Goal: Information Seeking & Learning: Learn about a topic

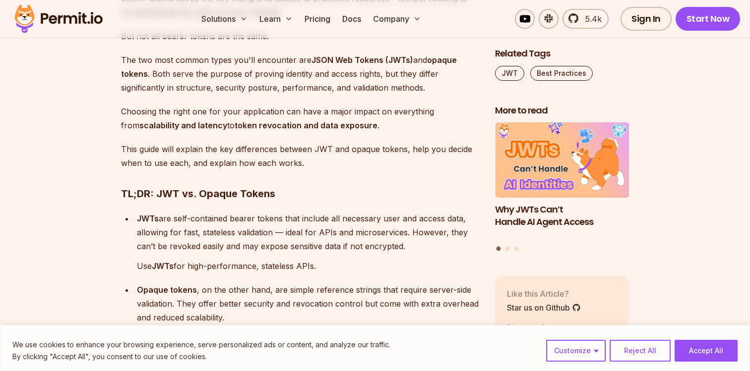
scroll to position [695, 0]
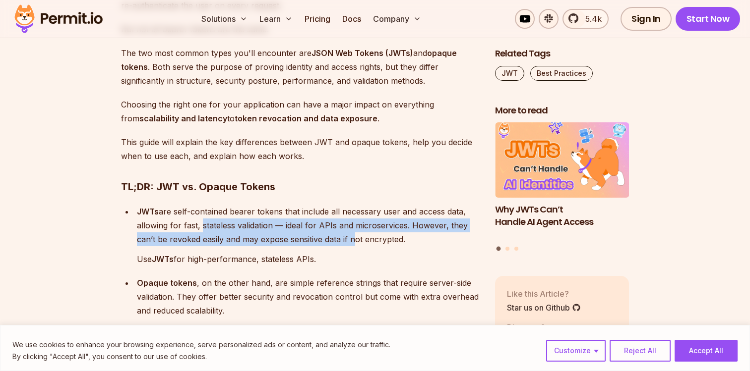
drag, startPoint x: 199, startPoint y: 221, endPoint x: 351, endPoint y: 239, distance: 152.7
click at [351, 239] on p "JWTs are self-contained bearer tokens that include all necessary user and acces…" at bounding box center [308, 226] width 342 height 42
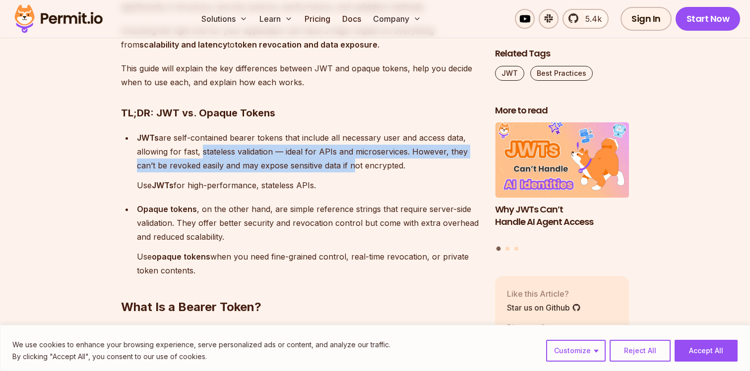
scroll to position [770, 0]
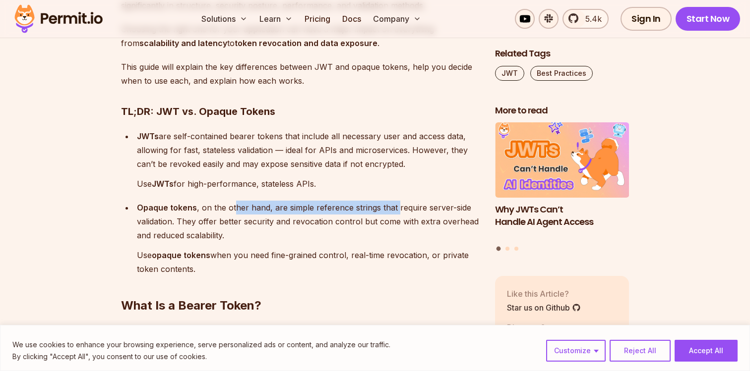
drag, startPoint x: 232, startPoint y: 205, endPoint x: 402, endPoint y: 209, distance: 169.7
click at [401, 209] on p "Opaque tokens , on the other hand, are simple reference strings that require se…" at bounding box center [308, 222] width 342 height 42
click at [402, 209] on p "Opaque tokens , on the other hand, are simple reference strings that require se…" at bounding box center [308, 222] width 342 height 42
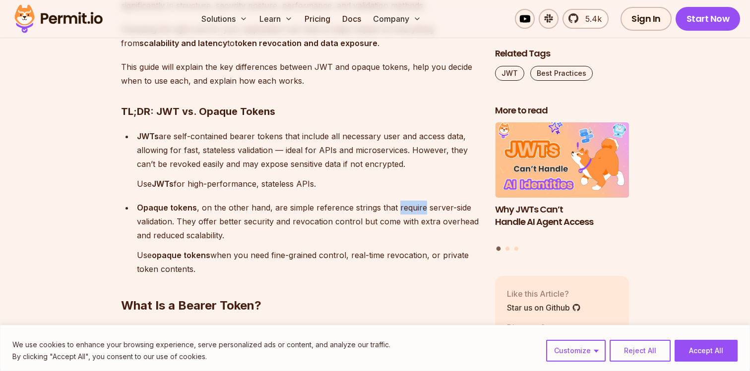
click at [402, 209] on p "Opaque tokens , on the other hand, are simple reference strings that require se…" at bounding box center [308, 222] width 342 height 42
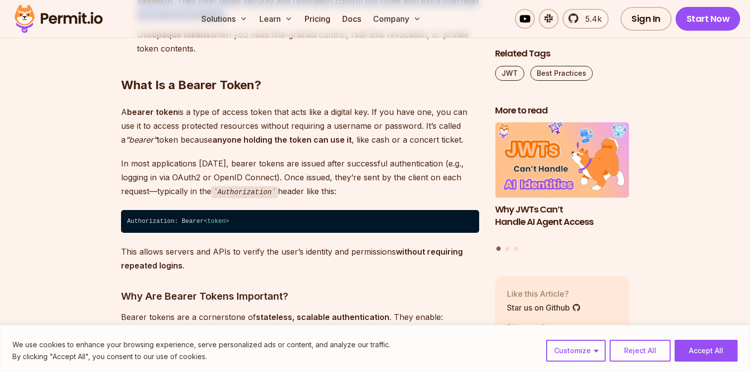
scroll to position [992, 0]
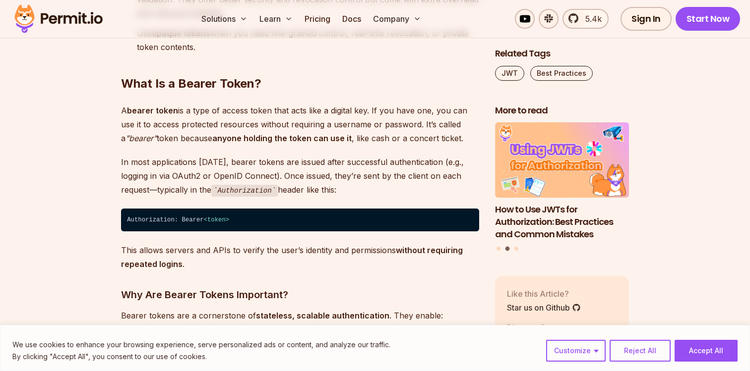
click at [254, 188] on code "Authorization" at bounding box center [244, 191] width 66 height 12
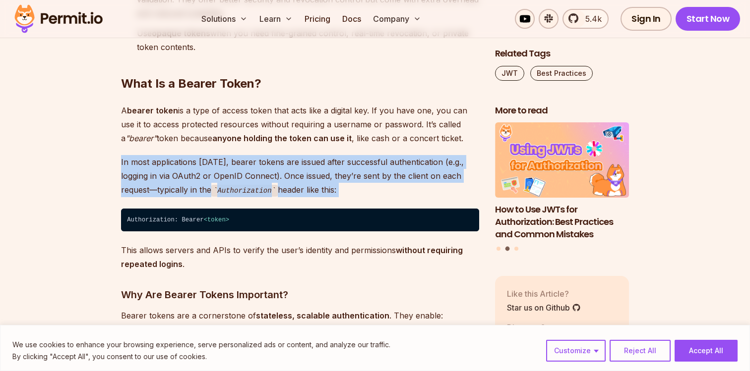
click at [254, 188] on code "Authorization" at bounding box center [244, 191] width 66 height 12
click at [285, 183] on p "In most applications [DATE], bearer tokens are issued after successful authenti…" at bounding box center [300, 176] width 358 height 42
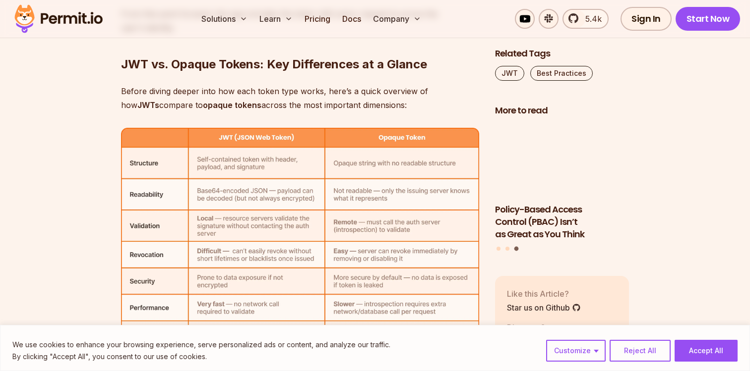
scroll to position [3172, 0]
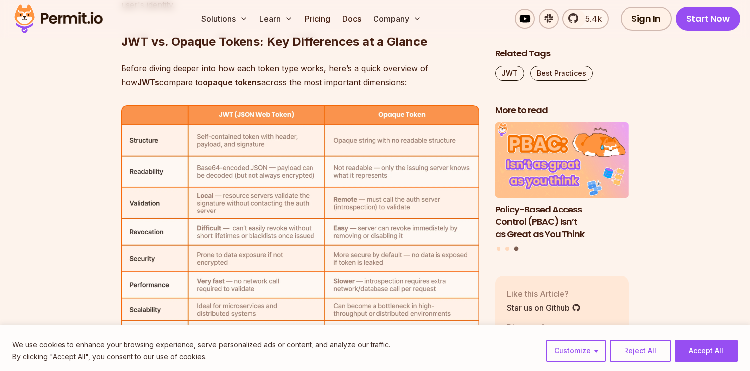
click at [403, 137] on img at bounding box center [300, 226] width 358 height 242
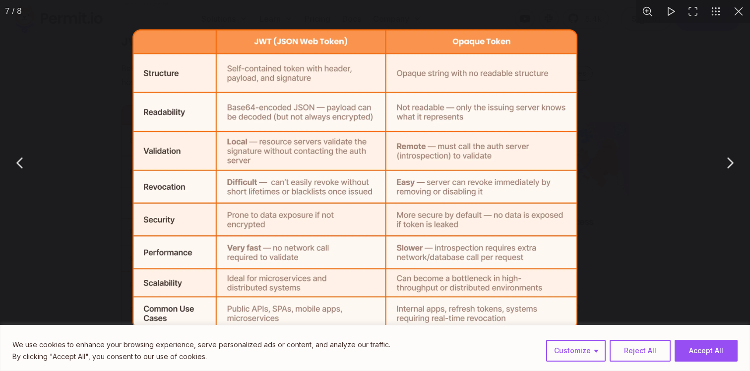
click at [403, 137] on img "You can close this modal content with the ESC key" at bounding box center [355, 179] width 444 height 301
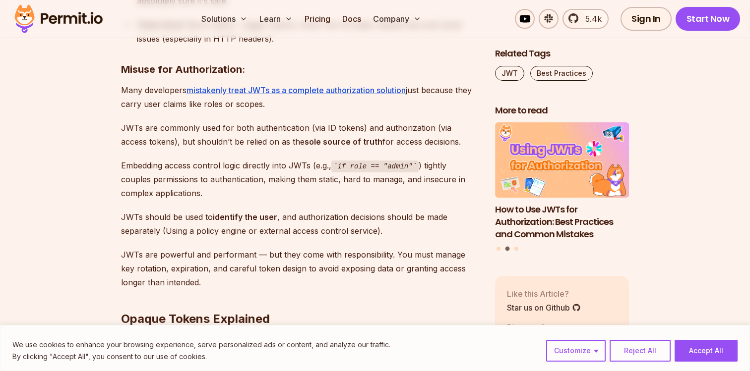
scroll to position [4416, 0]
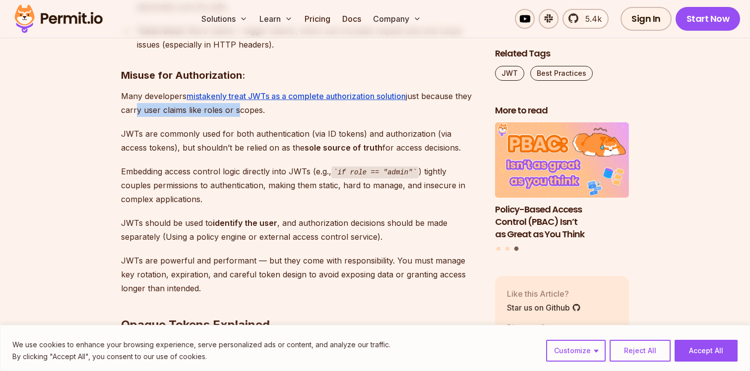
drag, startPoint x: 152, startPoint y: 111, endPoint x: 254, endPoint y: 111, distance: 101.7
click at [253, 111] on p "Many developers mistakenly treat JWTs as a complete authorization solution just…" at bounding box center [300, 103] width 358 height 28
click at [254, 111] on p "Many developers mistakenly treat JWTs as a complete authorization solution just…" at bounding box center [300, 103] width 358 height 28
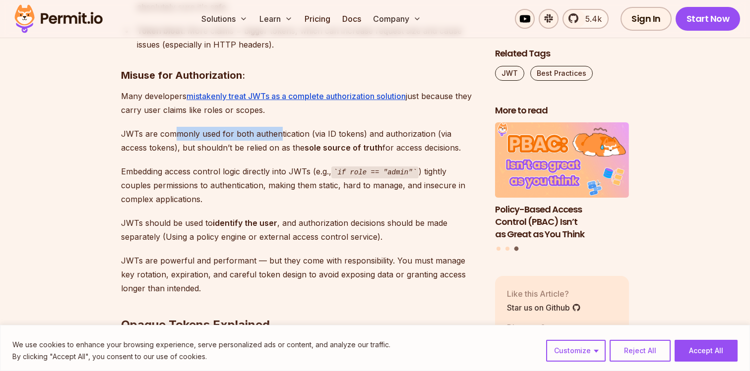
drag, startPoint x: 178, startPoint y: 127, endPoint x: 282, endPoint y: 130, distance: 104.2
click at [282, 130] on p "JWTs are commonly used for both authentication (via ID tokens) and authorizatio…" at bounding box center [300, 141] width 358 height 28
click at [307, 136] on p "JWTs are commonly used for both authentication (via ID tokens) and authorizatio…" at bounding box center [300, 141] width 358 height 28
click at [301, 135] on p "JWTs are commonly used for both authentication (via ID tokens) and authorizatio…" at bounding box center [300, 141] width 358 height 28
drag, startPoint x: 301, startPoint y: 135, endPoint x: 203, endPoint y: 133, distance: 97.2
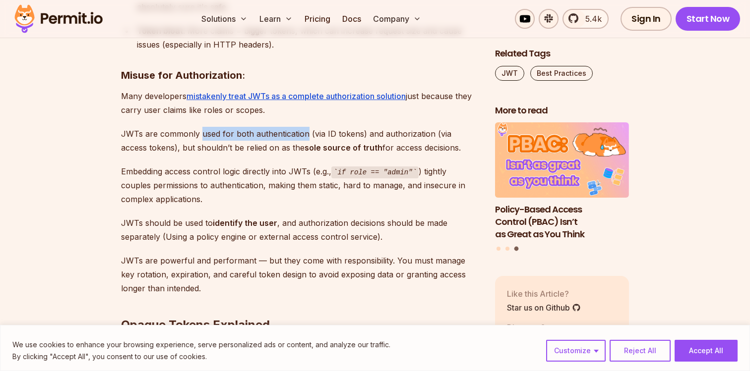
click at [203, 133] on p "JWTs are commonly used for both authentication (via ID tokens) and authorizatio…" at bounding box center [300, 141] width 358 height 28
drag, startPoint x: 168, startPoint y: 150, endPoint x: 227, endPoint y: 150, distance: 58.5
click at [227, 150] on p "JWTs are commonly used for both authentication (via ID tokens) and authorizatio…" at bounding box center [300, 141] width 358 height 28
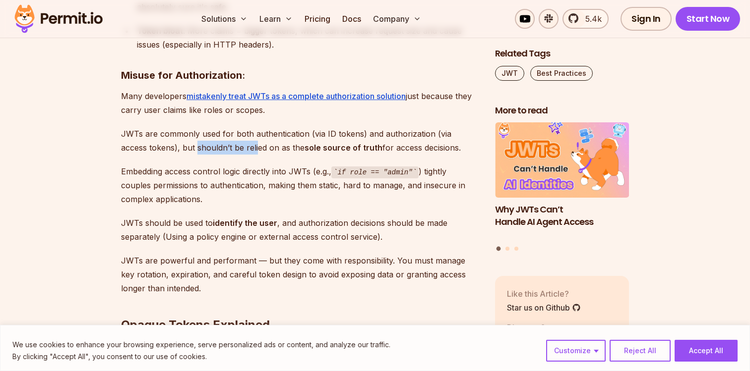
click at [227, 150] on p "JWTs are commonly used for both authentication (via ID tokens) and authorizatio…" at bounding box center [300, 141] width 358 height 28
drag, startPoint x: 259, startPoint y: 147, endPoint x: 332, endPoint y: 149, distance: 72.9
click at [332, 149] on p "JWTs are commonly used for both authentication (via ID tokens) and authorizatio…" at bounding box center [300, 141] width 358 height 28
click at [332, 149] on strong "sole source of truth" at bounding box center [344, 148] width 78 height 10
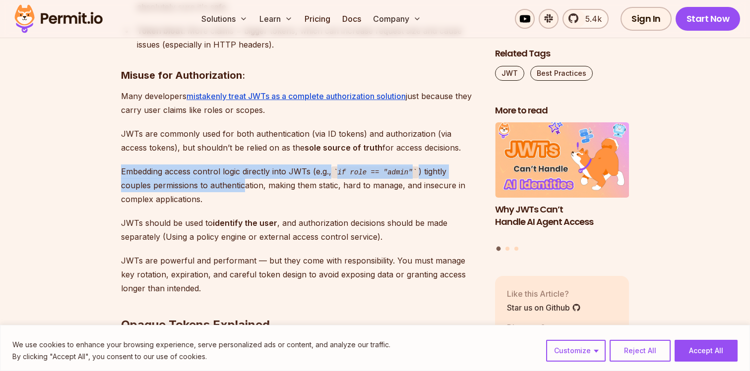
drag, startPoint x: 109, startPoint y: 171, endPoint x: 245, endPoint y: 181, distance: 136.7
click at [245, 181] on section "Table of Contents Bearer tokens play an important role in securing APIs and man…" at bounding box center [375, 328] width 750 height 8289
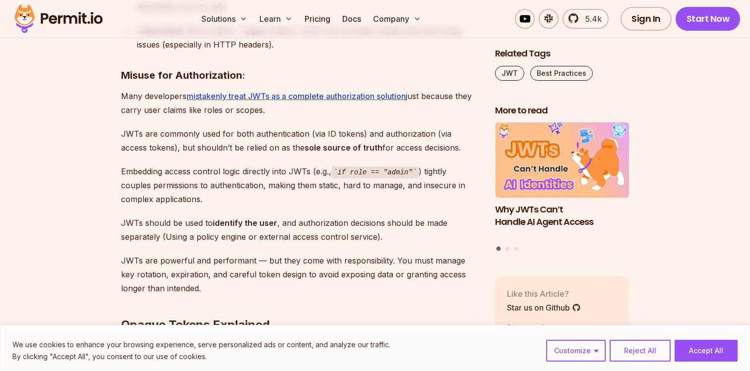
click at [245, 173] on p "Embedding access control logic directly into JWTs (e.g., if role == "admin" ) t…" at bounding box center [300, 186] width 358 height 42
drag, startPoint x: 137, startPoint y: 178, endPoint x: 232, endPoint y: 187, distance: 94.7
click at [232, 187] on p "Embedding access control logic directly into JWTs (e.g., if role == "admin" ) t…" at bounding box center [300, 186] width 358 height 42
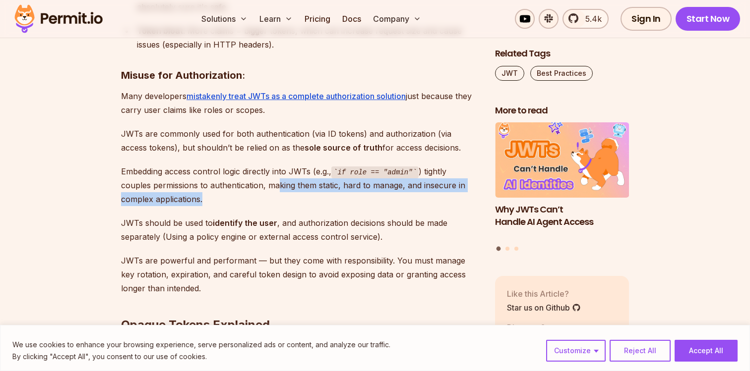
drag, startPoint x: 277, startPoint y: 190, endPoint x: 316, endPoint y: 194, distance: 39.3
click at [316, 194] on p "Embedding access control logic directly into JWTs (e.g., if role == "admin" ) t…" at bounding box center [300, 186] width 358 height 42
click at [338, 183] on p "Embedding access control logic directly into JWTs (e.g., if role == "admin" ) t…" at bounding box center [300, 186] width 358 height 42
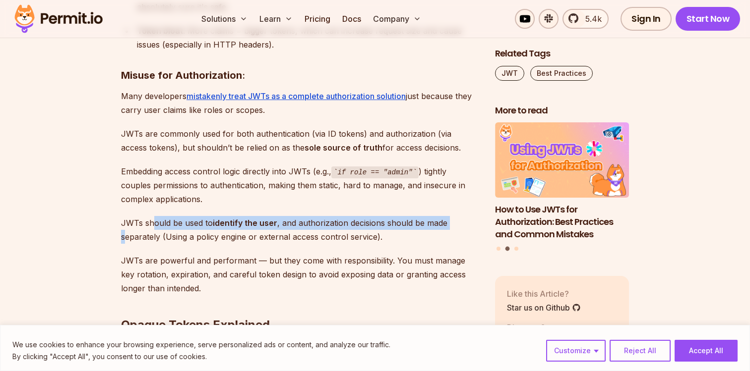
drag, startPoint x: 125, startPoint y: 231, endPoint x: 152, endPoint y: 226, distance: 27.6
click at [153, 226] on p "JWTs should be used to identify the user , and authorization decisions should b…" at bounding box center [300, 230] width 358 height 28
click at [152, 226] on p "JWTs should be used to identify the user , and authorization decisions should b…" at bounding box center [300, 230] width 358 height 28
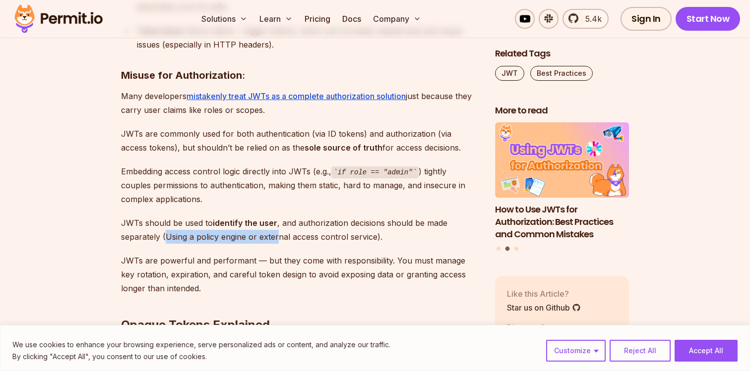
drag, startPoint x: 166, startPoint y: 235, endPoint x: 279, endPoint y: 241, distance: 112.8
click at [279, 241] on p "JWTs should be used to identify the user , and authorization decisions should b…" at bounding box center [300, 230] width 358 height 28
click at [284, 239] on p "JWTs should be used to identify the user , and authorization decisions should b…" at bounding box center [300, 230] width 358 height 28
drag, startPoint x: 284, startPoint y: 239, endPoint x: 346, endPoint y: 239, distance: 62.0
click at [346, 239] on p "JWTs should be used to identify the user , and authorization decisions should b…" at bounding box center [300, 230] width 358 height 28
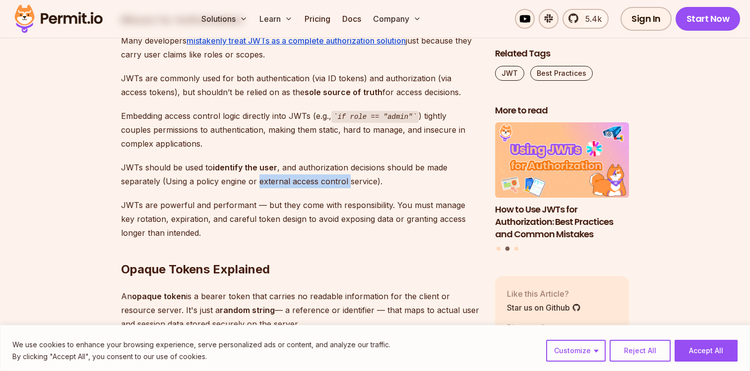
scroll to position [4477, 0]
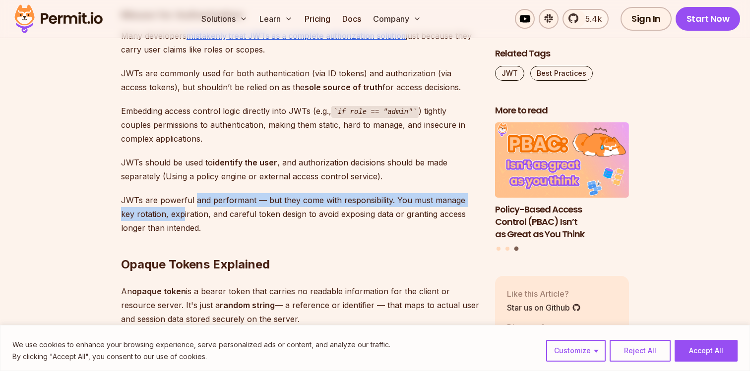
drag, startPoint x: 168, startPoint y: 208, endPoint x: 195, endPoint y: 203, distance: 27.6
click at [194, 203] on p "JWTs are powerful and performant — but they come with responsibility. You must …" at bounding box center [300, 214] width 358 height 42
click at [248, 200] on p "JWTs are powerful and performant — but they come with responsibility. You must …" at bounding box center [300, 214] width 358 height 42
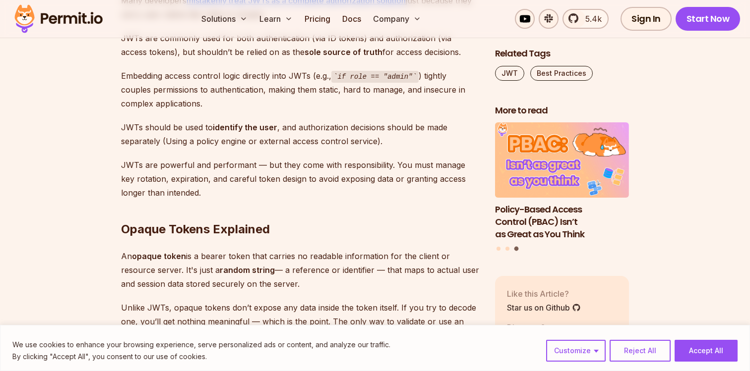
scroll to position [4515, 0]
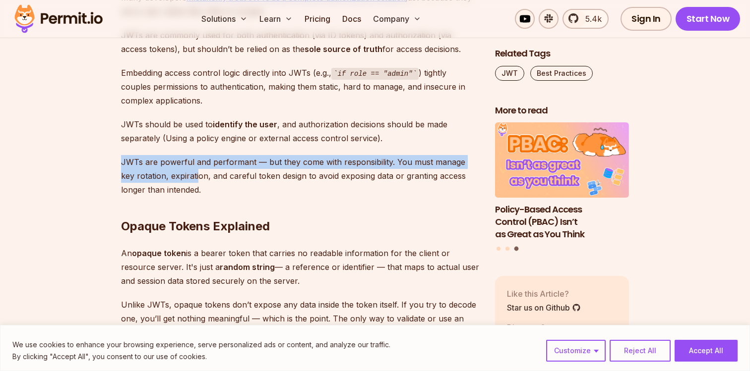
drag, startPoint x: 119, startPoint y: 167, endPoint x: 185, endPoint y: 173, distance: 66.8
click at [185, 173] on section "Table of Contents Bearer tokens play an important role in securing APIs and man…" at bounding box center [375, 229] width 750 height 8289
click at [208, 177] on p "JWTs are powerful and performant — but they come with responsibility. You must …" at bounding box center [300, 176] width 358 height 42
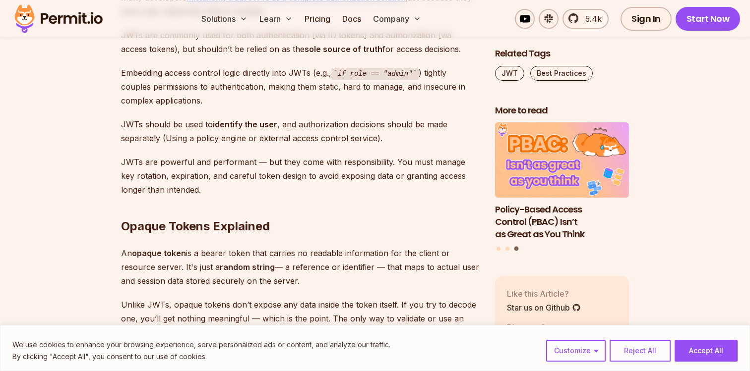
click at [208, 177] on p "JWTs are powerful and performant — but they come with responsibility. You must …" at bounding box center [300, 176] width 358 height 42
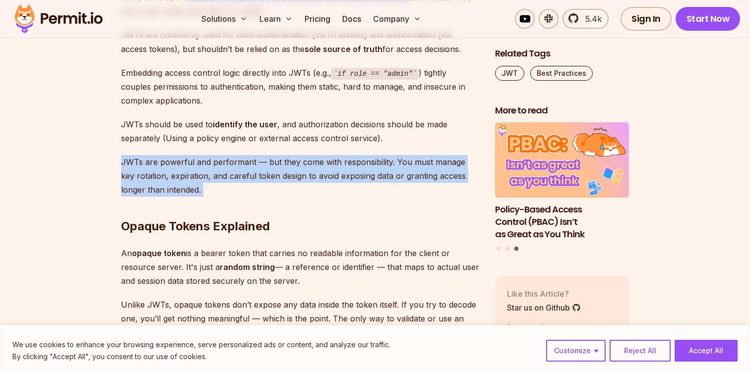
click at [208, 177] on p "JWTs are powerful and performant — but they come with responsibility. You must …" at bounding box center [300, 176] width 358 height 42
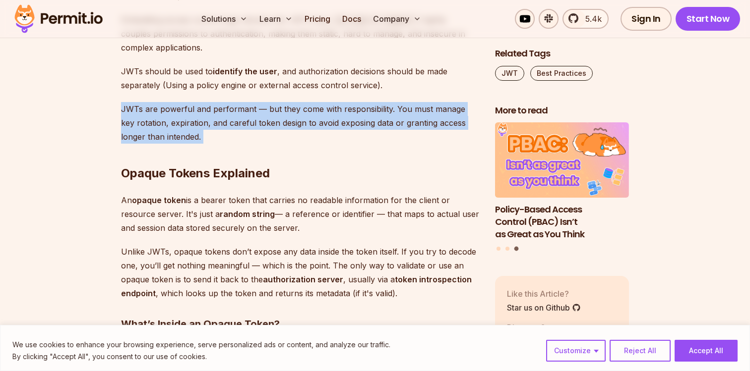
scroll to position [4577, 0]
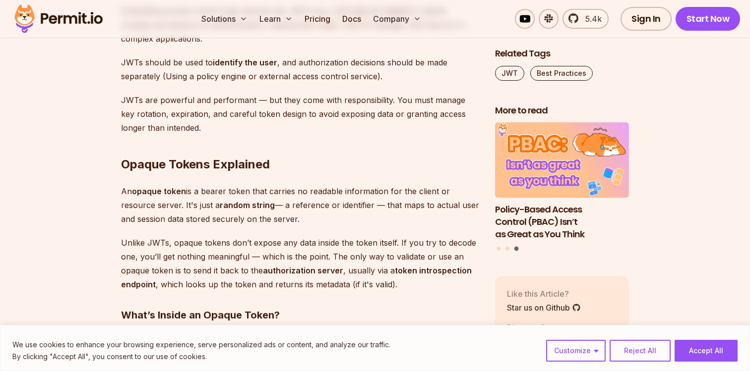
drag, startPoint x: 116, startPoint y: 183, endPoint x: 236, endPoint y: 183, distance: 119.5
click at [235, 183] on section "Table of Contents Bearer tokens play an important role in securing APIs and man…" at bounding box center [375, 167] width 750 height 8289
click at [262, 189] on p "An opaque token is a bearer token that carries no readable information for the …" at bounding box center [300, 205] width 358 height 42
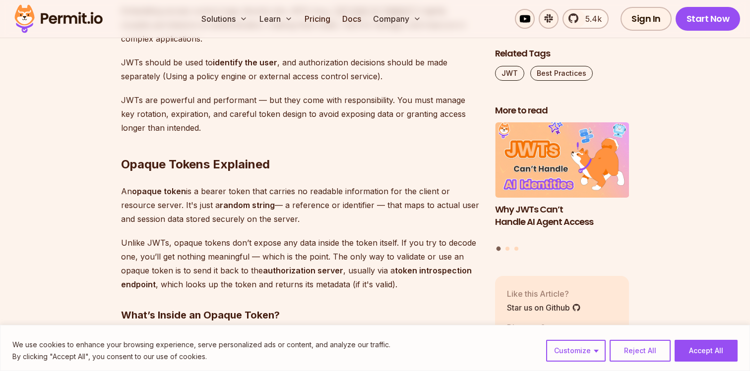
drag, startPoint x: 155, startPoint y: 245, endPoint x: 163, endPoint y: 245, distance: 8.4
click at [162, 245] on p "Unlike JWTs, opaque tokens don’t expose any data inside the token itself. If yo…" at bounding box center [300, 264] width 358 height 56
drag, startPoint x: 191, startPoint y: 237, endPoint x: 333, endPoint y: 253, distance: 143.2
click at [333, 251] on p "Unlike JWTs, opaque tokens don’t expose any data inside the token itself. If yo…" at bounding box center [300, 264] width 358 height 56
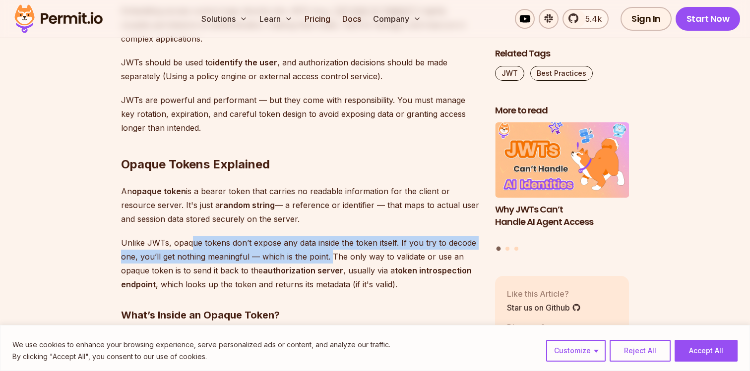
click at [333, 253] on p "Unlike JWTs, opaque tokens don’t expose any data inside the token itself. If yo…" at bounding box center [300, 264] width 358 height 56
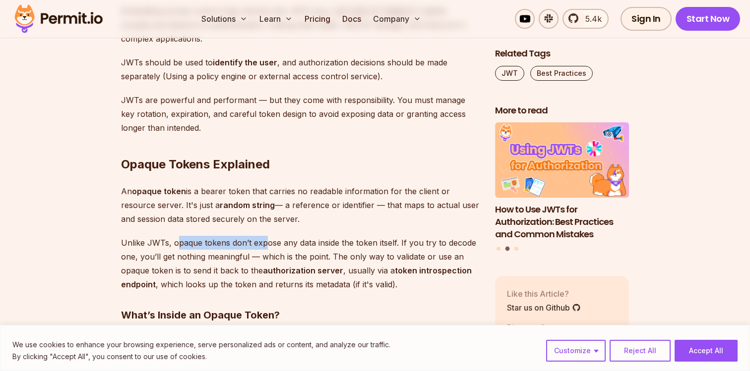
drag, startPoint x: 176, startPoint y: 243, endPoint x: 264, endPoint y: 240, distance: 88.8
click at [264, 240] on p "Unlike JWTs, opaque tokens don’t expose any data inside the token itself. If yo…" at bounding box center [300, 264] width 358 height 56
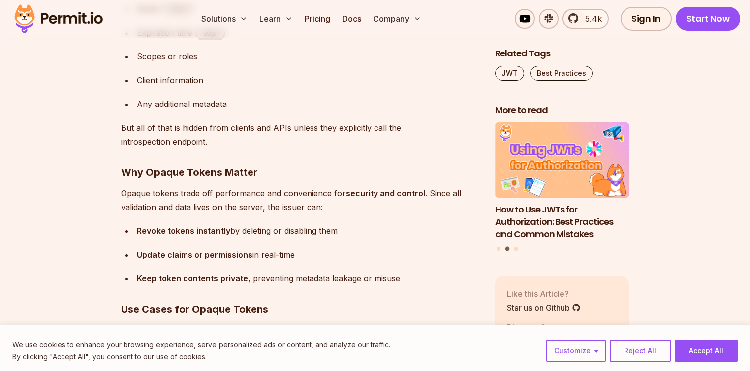
scroll to position [5027, 0]
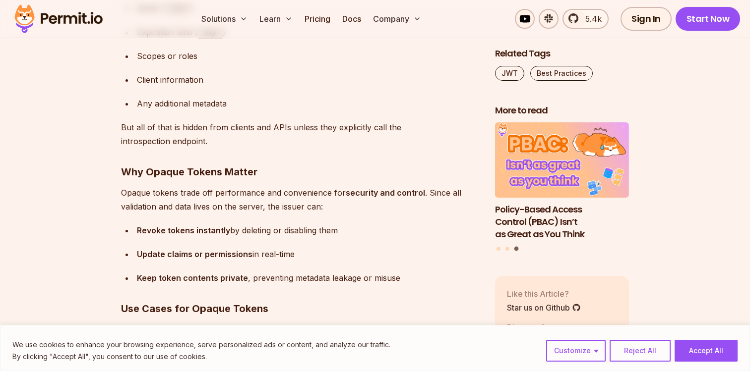
click at [124, 191] on p "Opaque tokens trade off performance and convenience for security and control . …" at bounding box center [300, 200] width 358 height 28
drag, startPoint x: 124, startPoint y: 191, endPoint x: 151, endPoint y: 191, distance: 26.8
click at [151, 191] on p "Opaque tokens trade off performance and convenience for security and control . …" at bounding box center [300, 200] width 358 height 28
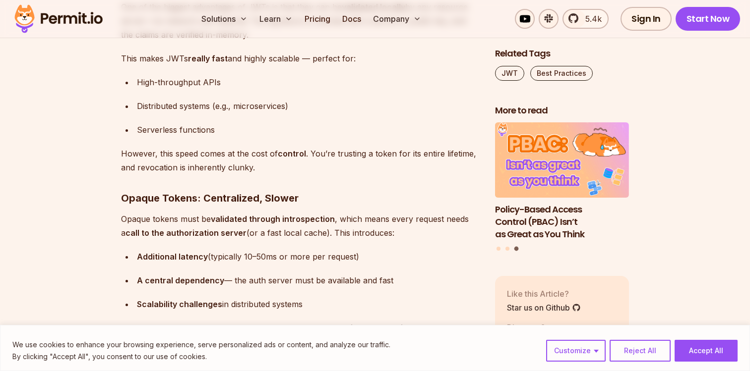
scroll to position [5721, 0]
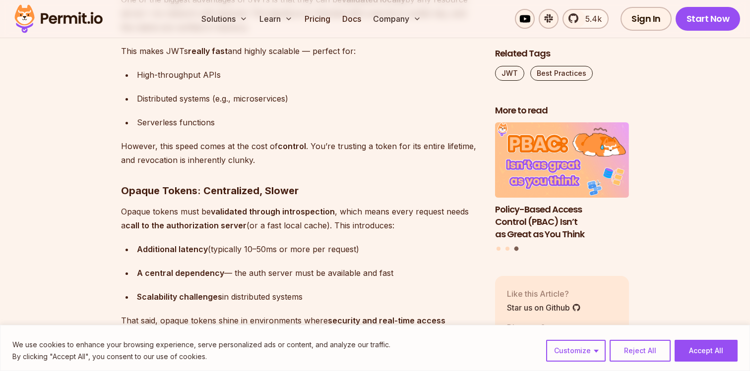
click at [226, 187] on strong "Opaque Tokens: Centralized, Slower" at bounding box center [210, 191] width 178 height 12
click at [265, 189] on strong "Opaque Tokens: Centralized, Slower" at bounding box center [210, 191] width 178 height 12
click at [159, 205] on p "Opaque tokens must be validated through introspection , which means every reque…" at bounding box center [300, 219] width 358 height 28
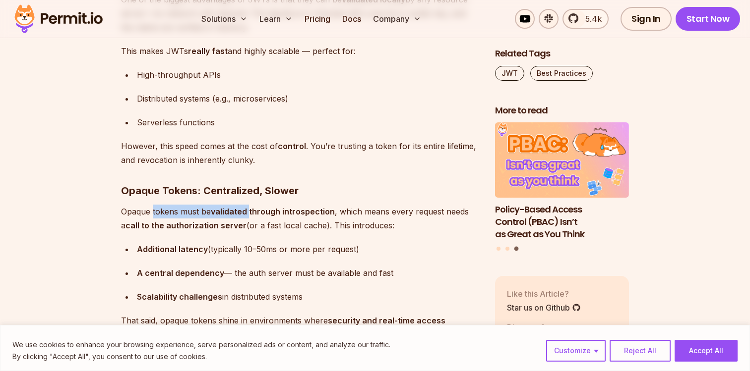
drag, startPoint x: 159, startPoint y: 204, endPoint x: 247, endPoint y: 211, distance: 89.0
click at [247, 210] on p "Opaque tokens must be validated through introspection , which means every reque…" at bounding box center [300, 219] width 358 height 28
click at [285, 215] on p "Opaque tokens must be validated through introspection , which means every reque…" at bounding box center [300, 219] width 358 height 28
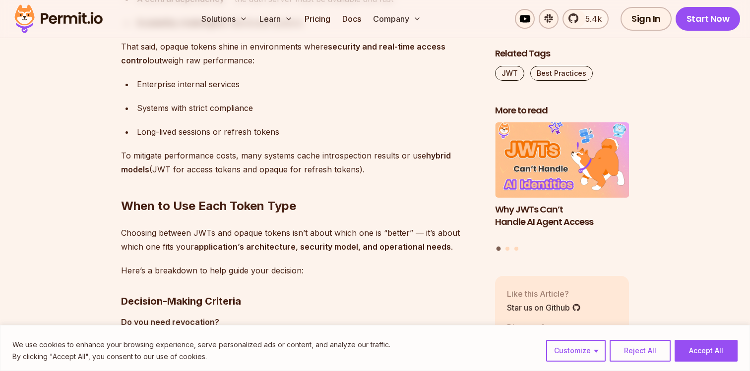
scroll to position [6003, 0]
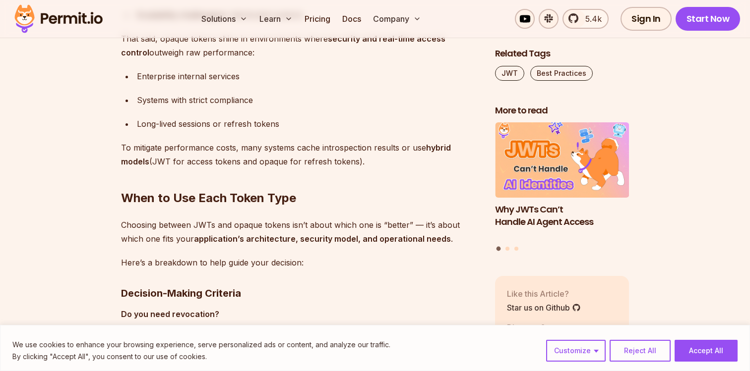
click at [209, 199] on h2 "When to Use Each Token Type" at bounding box center [300, 179] width 358 height 56
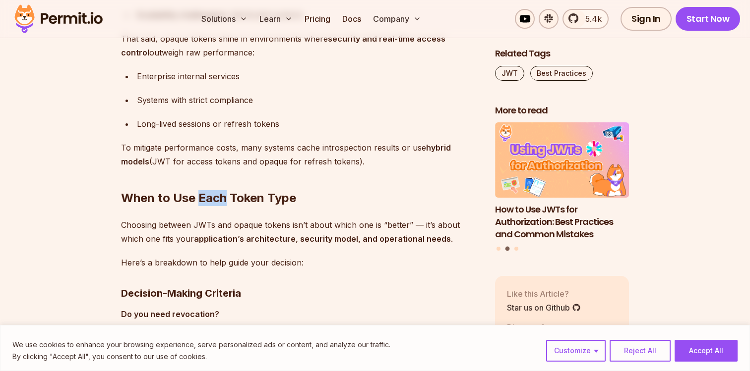
click at [209, 199] on h2 "When to Use Each Token Type" at bounding box center [300, 179] width 358 height 56
click at [269, 288] on h3 "Decision-Making Criteria" at bounding box center [300, 294] width 358 height 16
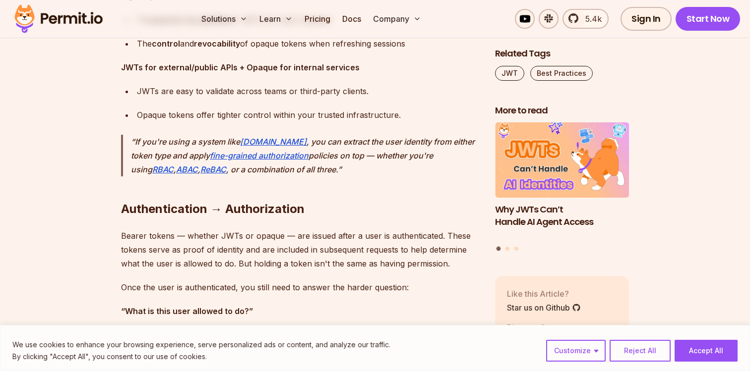
scroll to position [6876, 0]
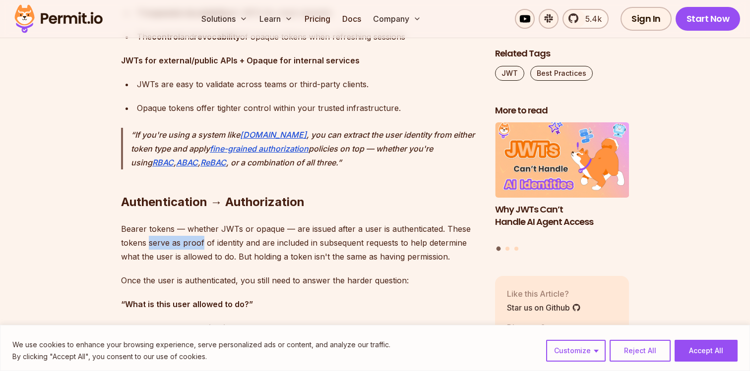
drag, startPoint x: 149, startPoint y: 236, endPoint x: 203, endPoint y: 241, distance: 53.8
click at [203, 240] on p "Bearer tokens — whether JWTs or opaque — are issued after a user is authenticat…" at bounding box center [300, 243] width 358 height 42
click at [245, 241] on p "Bearer tokens — whether JWTs or opaque — are issued after a user is authenticat…" at bounding box center [300, 243] width 358 height 42
click at [625, 359] on button "Reject All" at bounding box center [640, 351] width 61 height 22
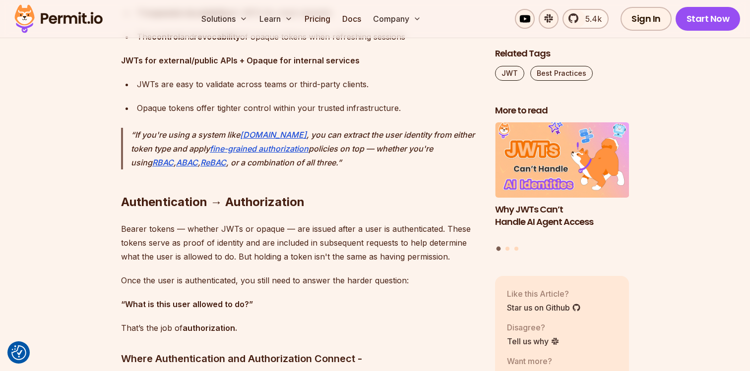
click at [360, 231] on p "Bearer tokens — whether JWTs or opaque — are issued after a user is authenticat…" at bounding box center [300, 243] width 358 height 42
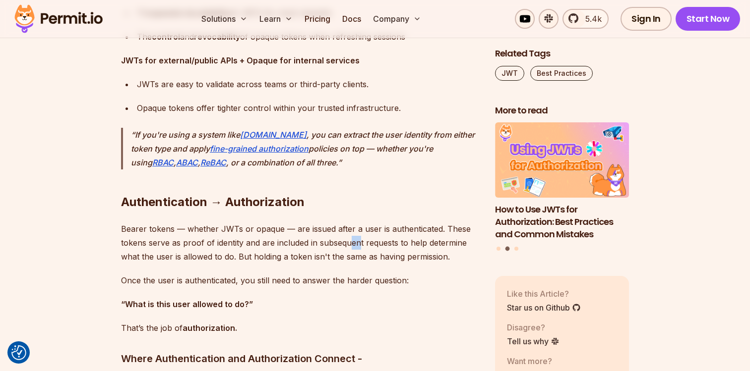
drag, startPoint x: 351, startPoint y: 247, endPoint x: 394, endPoint y: 254, distance: 44.2
click at [382, 248] on p "Bearer tokens — whether JWTs or opaque — are issued after a user is authenticat…" at bounding box center [300, 243] width 358 height 42
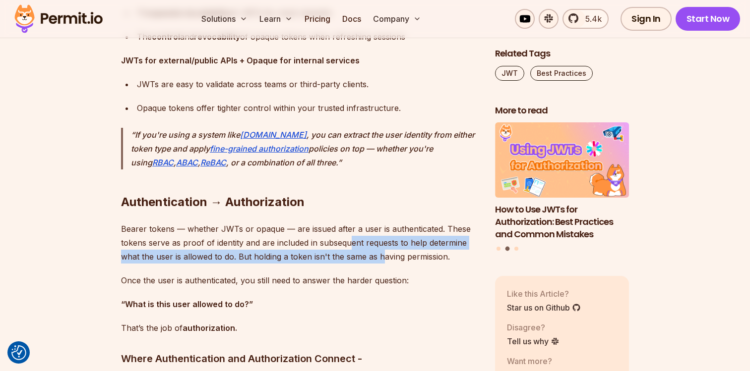
click at [394, 254] on p "Bearer tokens — whether JWTs or opaque — are issued after a user is authenticat…" at bounding box center [300, 243] width 358 height 42
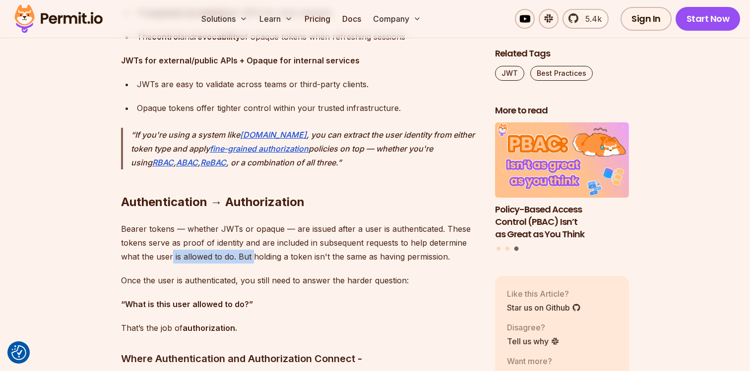
drag, startPoint x: 172, startPoint y: 257, endPoint x: 254, endPoint y: 255, distance: 81.9
click at [254, 255] on p "Bearer tokens — whether JWTs or opaque — are issued after a user is authenticat…" at bounding box center [300, 243] width 358 height 42
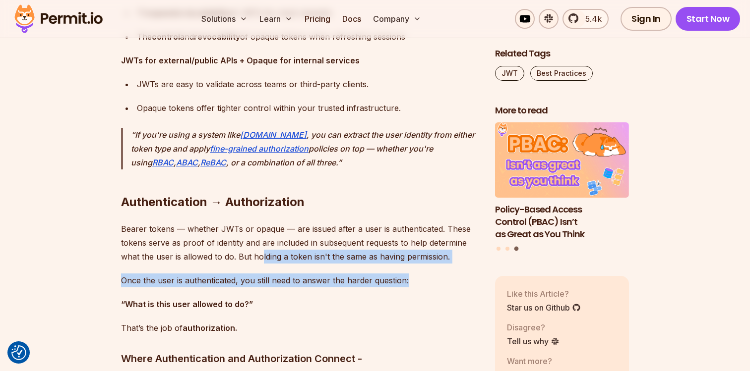
drag, startPoint x: 262, startPoint y: 254, endPoint x: 428, endPoint y: 298, distance: 172.3
click at [428, 274] on p "Once the user is authenticated, you still need to answer the harder question:" at bounding box center [300, 281] width 358 height 14
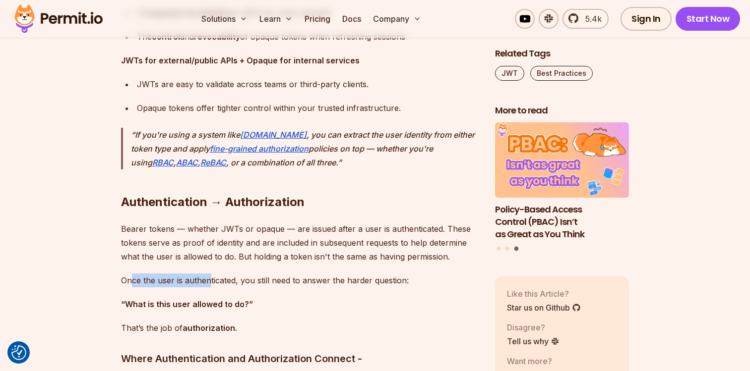
drag, startPoint x: 130, startPoint y: 277, endPoint x: 210, endPoint y: 282, distance: 80.0
click at [210, 282] on p "Once the user is authenticated, you still need to answer the harder question:" at bounding box center [300, 281] width 358 height 14
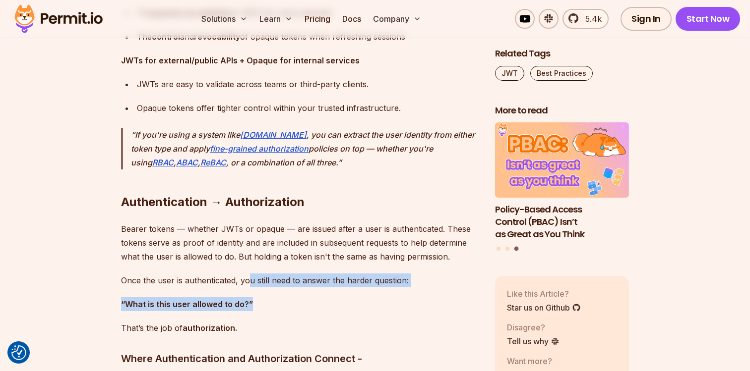
drag, startPoint x: 250, startPoint y: 279, endPoint x: 341, endPoint y: 306, distance: 94.6
click at [351, 298] on p "“What is this user allowed to do?”" at bounding box center [300, 305] width 358 height 14
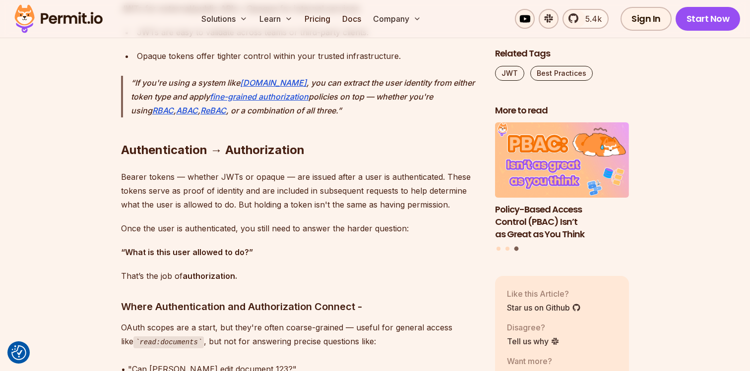
scroll to position [6933, 0]
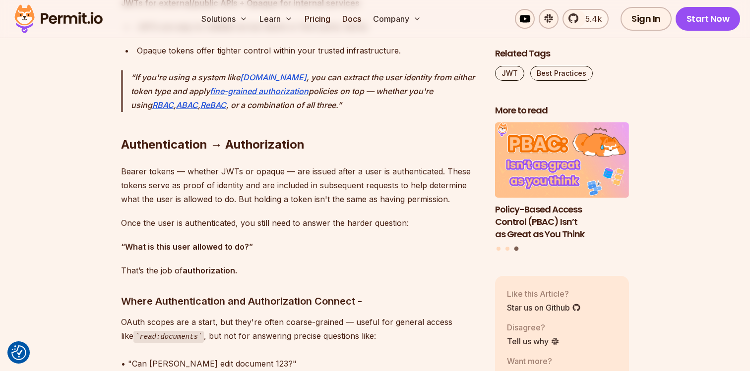
drag, startPoint x: 132, startPoint y: 259, endPoint x: 191, endPoint y: 256, distance: 59.6
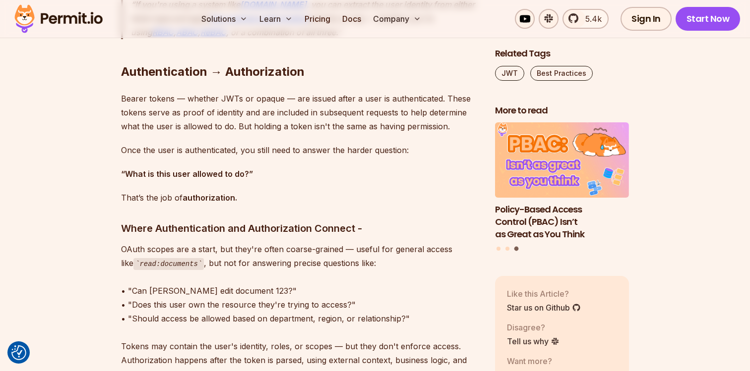
scroll to position [7017, 0]
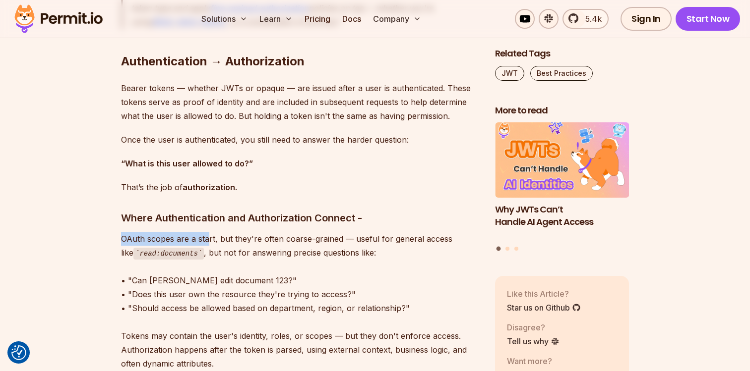
drag, startPoint x: 109, startPoint y: 231, endPoint x: 209, endPoint y: 237, distance: 100.4
click at [205, 236] on p "OAuth scopes are a start, but they're often coarse-grained — useful for general…" at bounding box center [300, 322] width 358 height 181
drag, startPoint x: 205, startPoint y: 236, endPoint x: 154, endPoint y: 236, distance: 51.1
click at [154, 236] on p "OAuth scopes are a start, but they're often coarse-grained — useful for general…" at bounding box center [300, 322] width 358 height 181
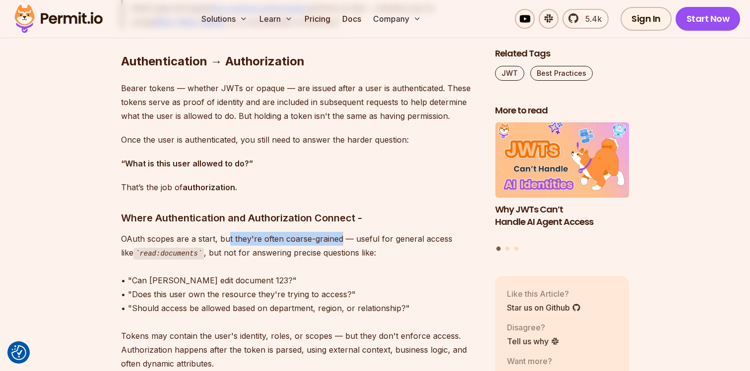
drag, startPoint x: 228, startPoint y: 233, endPoint x: 338, endPoint y: 239, distance: 109.8
click at [338, 239] on p "OAuth scopes are a start, but they're often coarse-grained — useful for general…" at bounding box center [300, 322] width 358 height 181
drag, startPoint x: 354, startPoint y: 239, endPoint x: 414, endPoint y: 244, distance: 60.2
click at [414, 244] on p "OAuth scopes are a start, but they're often coarse-grained — useful for general…" at bounding box center [300, 322] width 358 height 181
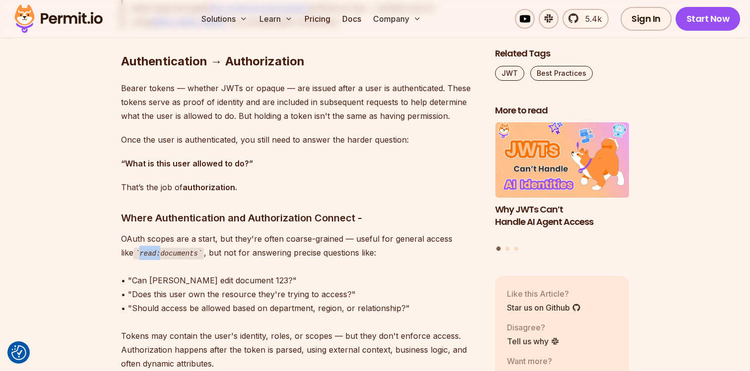
drag, startPoint x: 116, startPoint y: 251, endPoint x: 149, endPoint y: 251, distance: 33.7
drag, startPoint x: 206, startPoint y: 249, endPoint x: 261, endPoint y: 260, distance: 56.6
click at [260, 260] on p "OAuth scopes are a start, but they're often coarse-grained — useful for general…" at bounding box center [300, 322] width 358 height 181
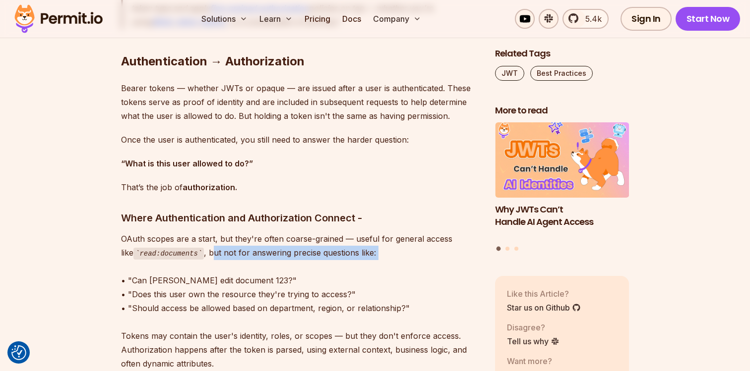
click at [301, 260] on p "OAuth scopes are a start, but they're often coarse-grained — useful for general…" at bounding box center [300, 322] width 358 height 181
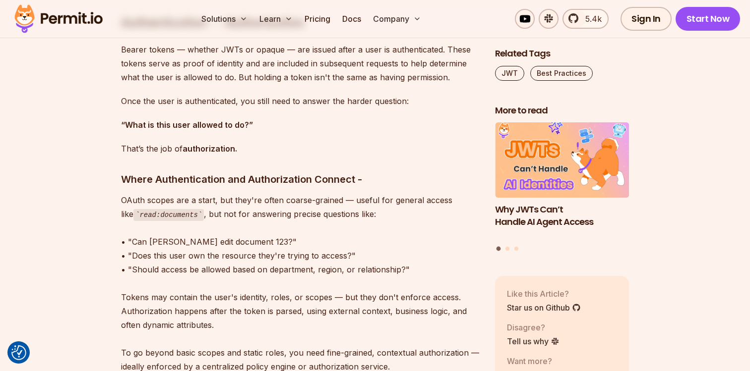
scroll to position [7060, 0]
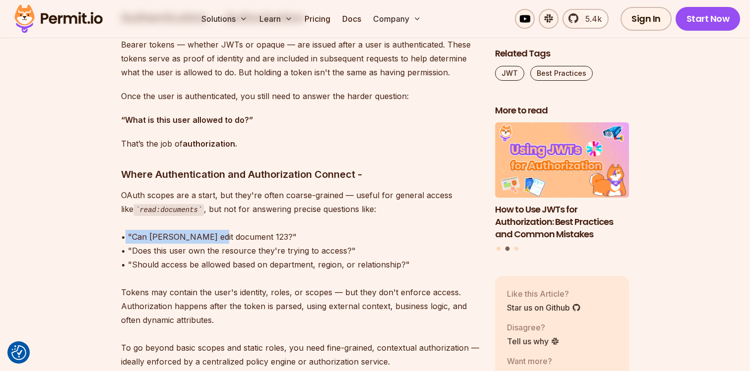
drag, startPoint x: 122, startPoint y: 239, endPoint x: 215, endPoint y: 240, distance: 93.2
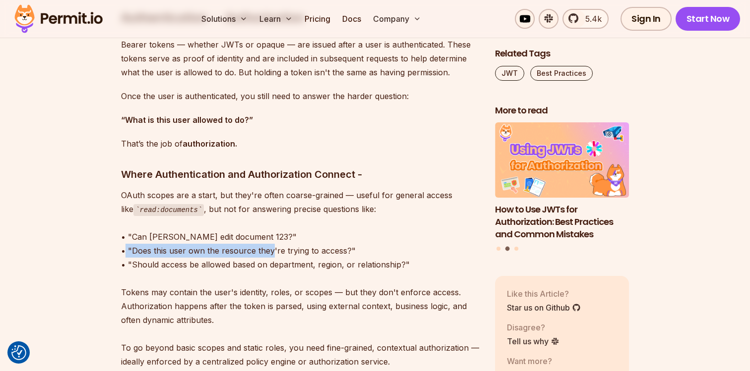
drag, startPoint x: 121, startPoint y: 248, endPoint x: 267, endPoint y: 248, distance: 145.8
click at [267, 248] on p "OAuth scopes are a start, but they're often coarse-grained — useful for general…" at bounding box center [300, 278] width 358 height 181
click at [301, 252] on p "OAuth scopes are a start, but they're often coarse-grained — useful for general…" at bounding box center [300, 278] width 358 height 181
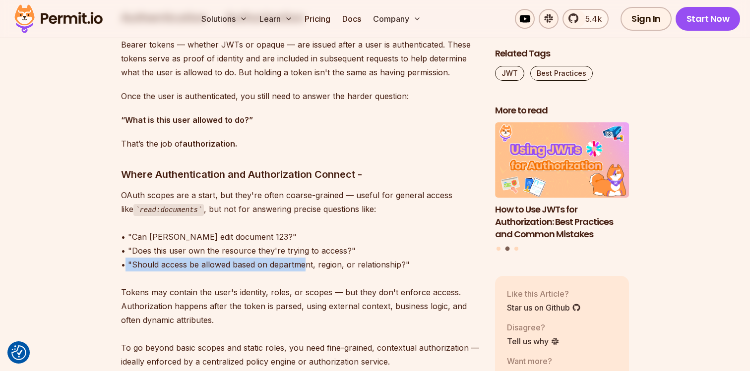
drag, startPoint x: 122, startPoint y: 256, endPoint x: 301, endPoint y: 269, distance: 179.0
click at [301, 269] on p "OAuth scopes are a start, but they're often coarse-grained — useful for general…" at bounding box center [300, 278] width 358 height 181
click at [344, 264] on p "OAuth scopes are a start, but they're often coarse-grained — useful for general…" at bounding box center [300, 278] width 358 height 181
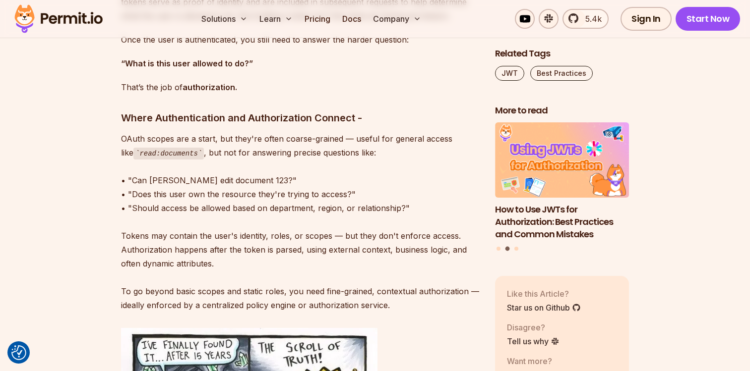
scroll to position [7118, 0]
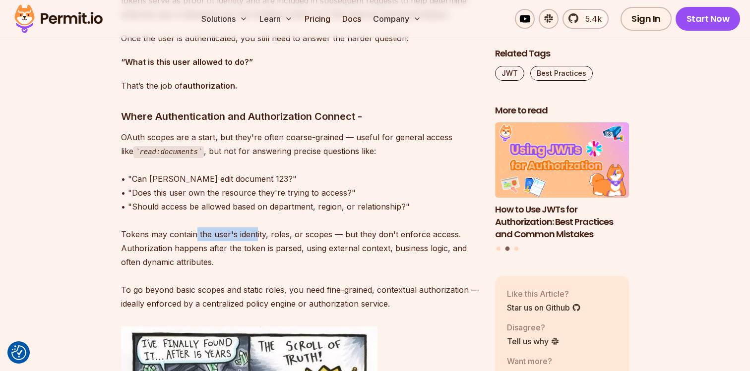
drag, startPoint x: 194, startPoint y: 230, endPoint x: 254, endPoint y: 231, distance: 60.5
click at [255, 231] on p "OAuth scopes are a start, but they're often coarse-grained — useful for general…" at bounding box center [300, 220] width 358 height 181
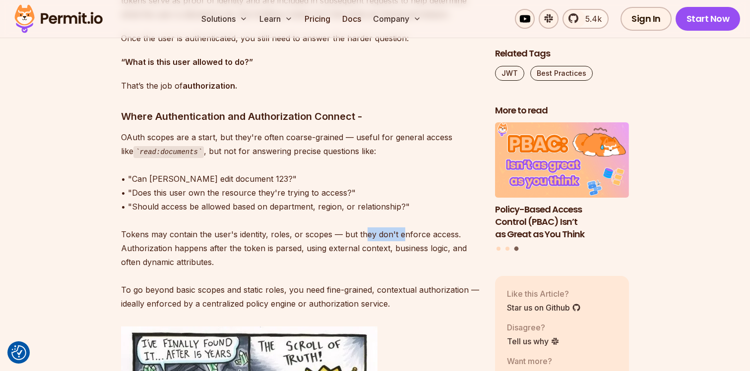
drag, startPoint x: 365, startPoint y: 233, endPoint x: 407, endPoint y: 233, distance: 41.7
click at [407, 233] on p "OAuth scopes are a start, but they're often coarse-grained — useful for general…" at bounding box center [300, 220] width 358 height 181
drag, startPoint x: 135, startPoint y: 244, endPoint x: 259, endPoint y: 245, distance: 123.5
click at [259, 245] on p "OAuth scopes are a start, but they're often coarse-grained — useful for general…" at bounding box center [300, 220] width 358 height 181
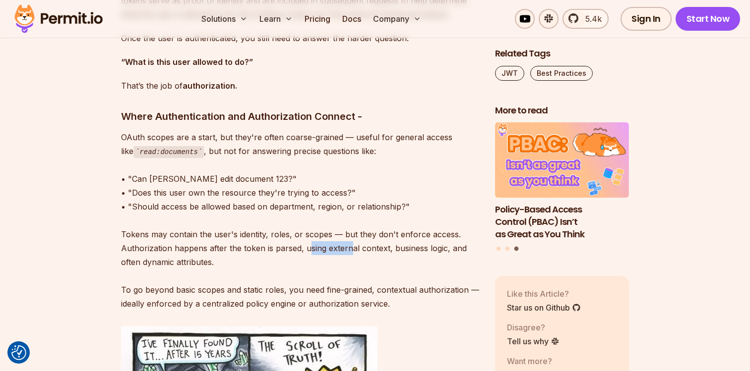
drag, startPoint x: 326, startPoint y: 245, endPoint x: 351, endPoint y: 245, distance: 24.8
click at [351, 245] on p "OAuth scopes are a start, but they're often coarse-grained — useful for general…" at bounding box center [300, 220] width 358 height 181
click at [375, 250] on p "OAuth scopes are a start, but they're often coarse-grained — useful for general…" at bounding box center [300, 220] width 358 height 181
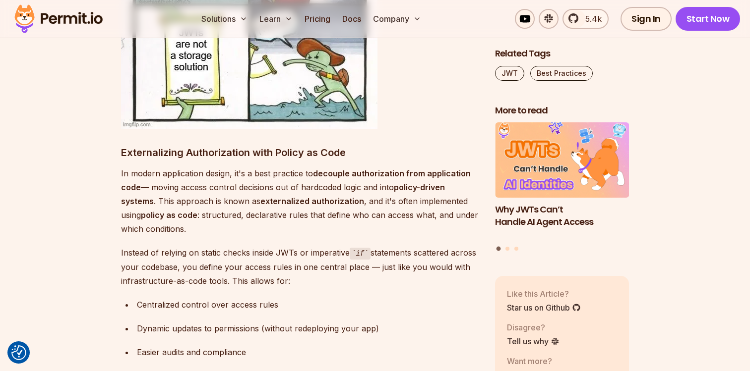
scroll to position [7564, 0]
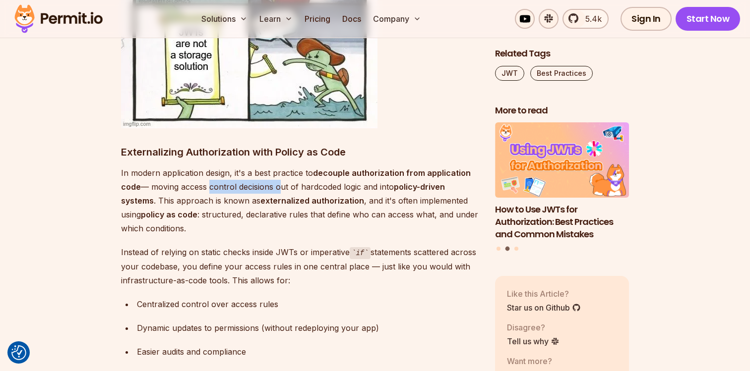
drag, startPoint x: 207, startPoint y: 185, endPoint x: 277, endPoint y: 187, distance: 70.4
click at [277, 186] on p "In modern application design, it's a best practice to decouple authorization fr…" at bounding box center [300, 200] width 358 height 69
click at [317, 188] on p "In modern application design, it's a best practice to decouple authorization fr…" at bounding box center [300, 200] width 358 height 69
drag, startPoint x: 185, startPoint y: 196, endPoint x: 241, endPoint y: 196, distance: 56.0
click at [241, 196] on p "In modern application design, it's a best practice to decouple authorization fr…" at bounding box center [300, 200] width 358 height 69
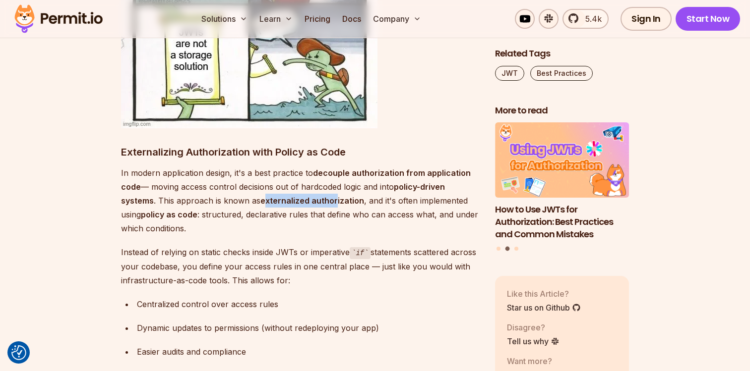
drag, startPoint x: 264, startPoint y: 199, endPoint x: 335, endPoint y: 201, distance: 71.4
click at [335, 201] on strong "externalized authorization" at bounding box center [312, 201] width 104 height 10
drag, startPoint x: 335, startPoint y: 201, endPoint x: 297, endPoint y: 201, distance: 38.7
click at [297, 201] on strong "externalized authorization" at bounding box center [312, 201] width 104 height 10
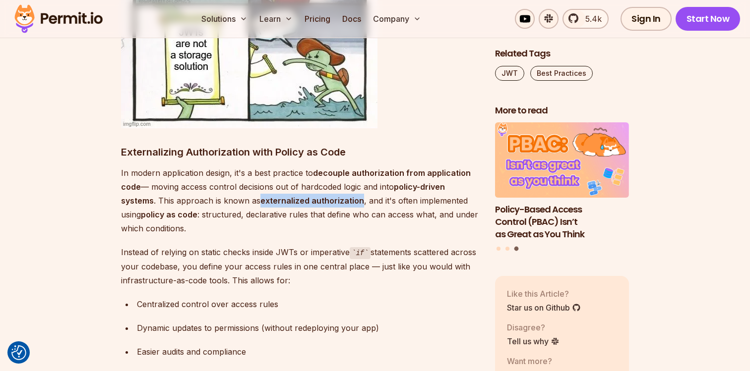
click at [297, 201] on strong "externalized authorization" at bounding box center [312, 201] width 104 height 10
drag, startPoint x: 297, startPoint y: 201, endPoint x: 327, endPoint y: 201, distance: 30.7
click at [327, 201] on strong "externalized authorization" at bounding box center [312, 201] width 104 height 10
drag, startPoint x: 327, startPoint y: 201, endPoint x: 298, endPoint y: 201, distance: 29.3
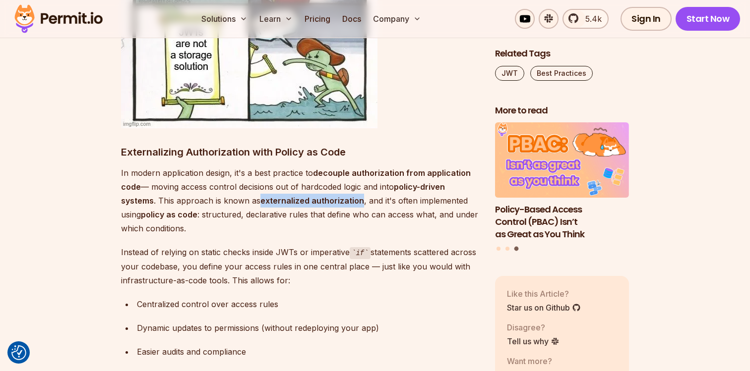
click at [298, 201] on strong "externalized authorization" at bounding box center [312, 201] width 104 height 10
drag, startPoint x: 298, startPoint y: 201, endPoint x: 322, endPoint y: 201, distance: 24.3
click at [322, 201] on strong "externalized authorization" at bounding box center [312, 201] width 104 height 10
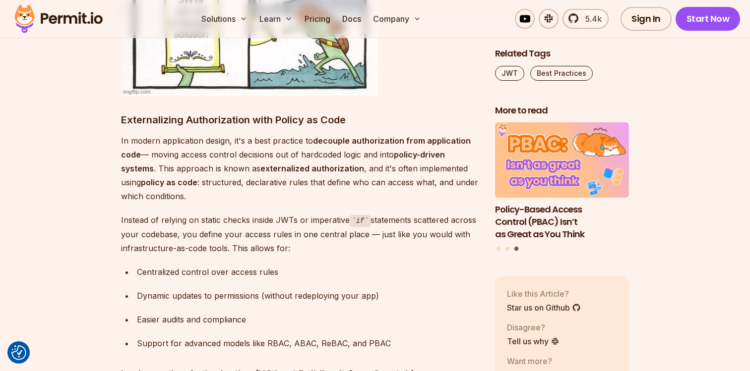
scroll to position [7602, 0]
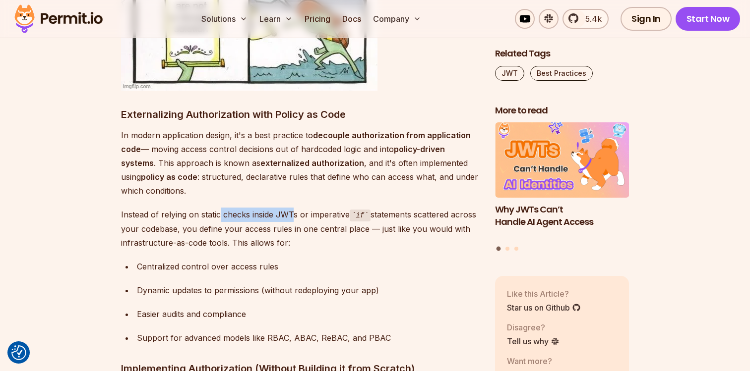
drag, startPoint x: 218, startPoint y: 214, endPoint x: 294, endPoint y: 215, distance: 75.4
click at [294, 215] on p "Instead of relying on static checks inside JWTs or imperative if statements sca…" at bounding box center [300, 229] width 358 height 42
click at [306, 214] on p "Instead of relying on static checks inside JWTs or imperative if statements sca…" at bounding box center [300, 229] width 358 height 42
click at [333, 215] on p "Instead of relying on static checks inside JWTs or imperative if statements sca…" at bounding box center [300, 229] width 358 height 42
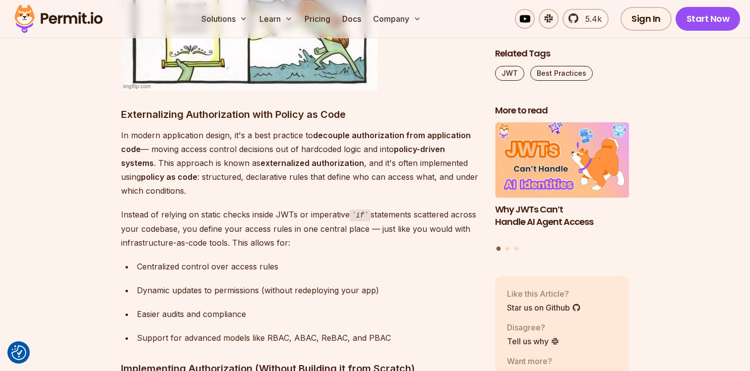
click at [361, 214] on code "if" at bounding box center [360, 216] width 21 height 12
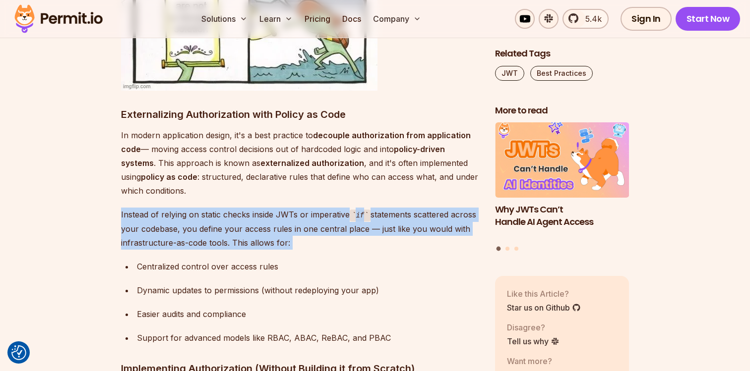
click at [361, 214] on code "if" at bounding box center [360, 216] width 21 height 12
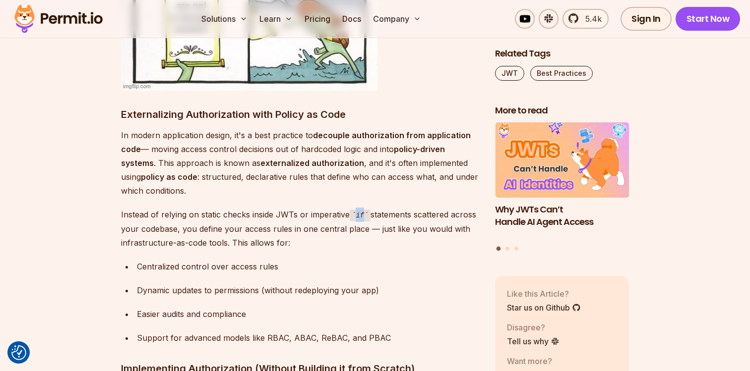
click at [361, 214] on code "if" at bounding box center [360, 216] width 21 height 12
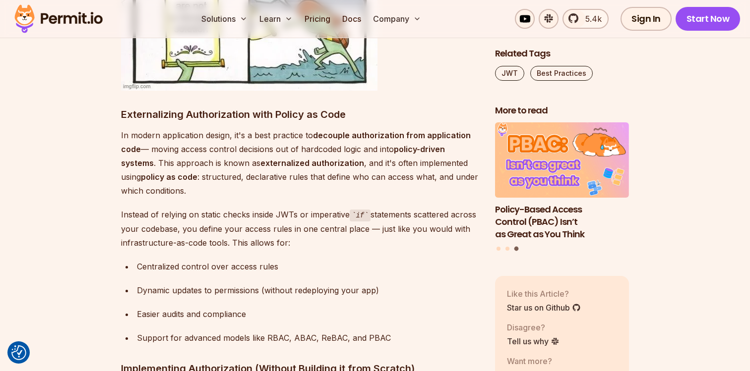
click at [374, 219] on p "Instead of relying on static checks inside JWTs or imperative if statements sca…" at bounding box center [300, 229] width 358 height 42
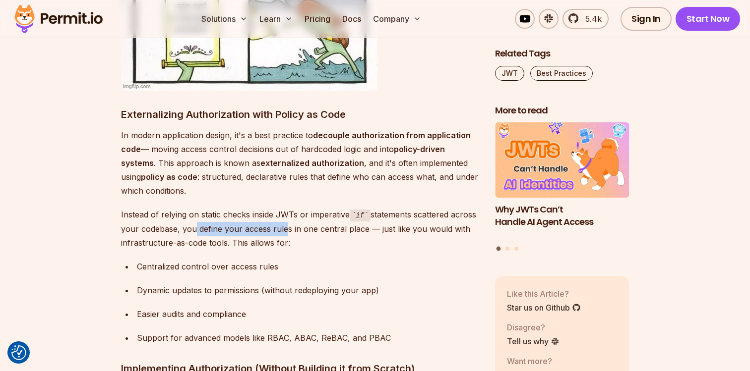
drag, startPoint x: 216, startPoint y: 220, endPoint x: 310, endPoint y: 224, distance: 94.3
click at [310, 224] on p "Instead of relying on static checks inside JWTs or imperative if statements sca…" at bounding box center [300, 229] width 358 height 42
click at [338, 231] on p "Instead of relying on static checks inside JWTs or imperative if statements sca…" at bounding box center [300, 229] width 358 height 42
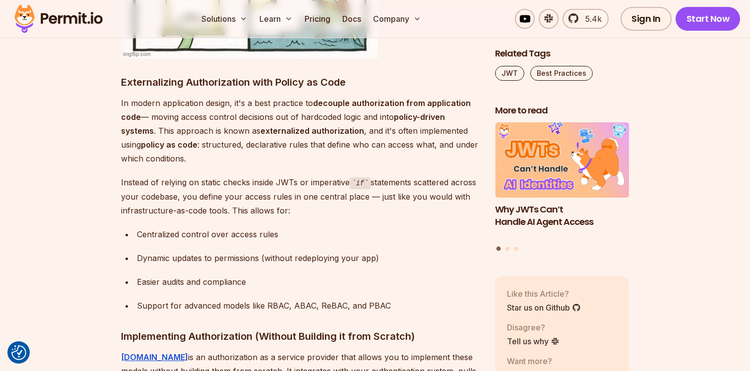
scroll to position [7637, 0]
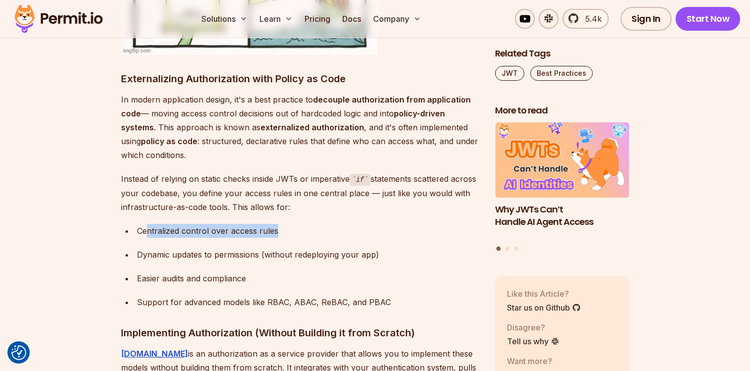
drag, startPoint x: 148, startPoint y: 228, endPoint x: 285, endPoint y: 232, distance: 136.9
click at [284, 232] on div "Centralized control over access rules" at bounding box center [308, 231] width 342 height 14
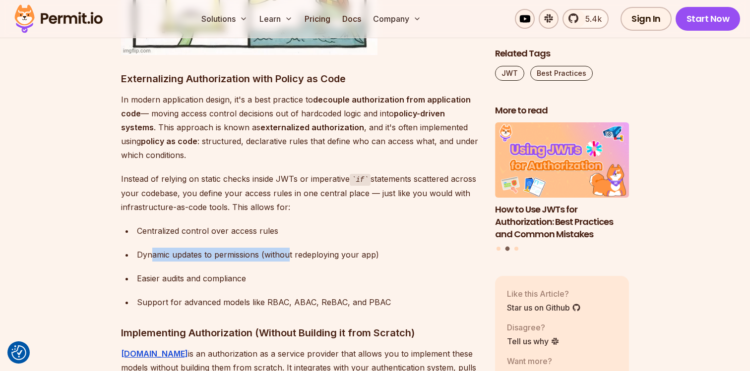
drag, startPoint x: 191, startPoint y: 249, endPoint x: 292, endPoint y: 250, distance: 100.2
click at [290, 250] on div "Dynamic updates to permissions (without redeploying your app)" at bounding box center [308, 255] width 342 height 14
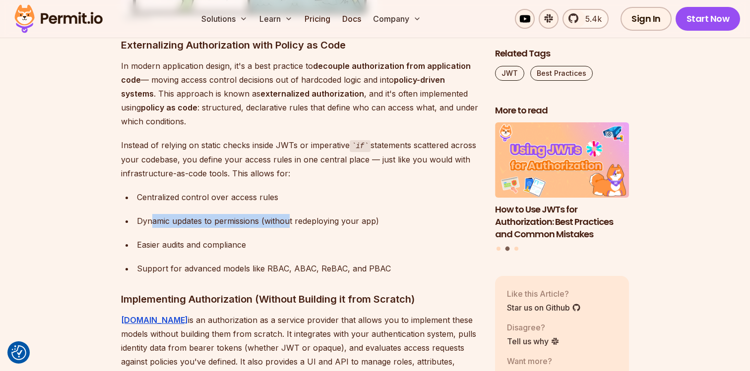
scroll to position [7680, 0]
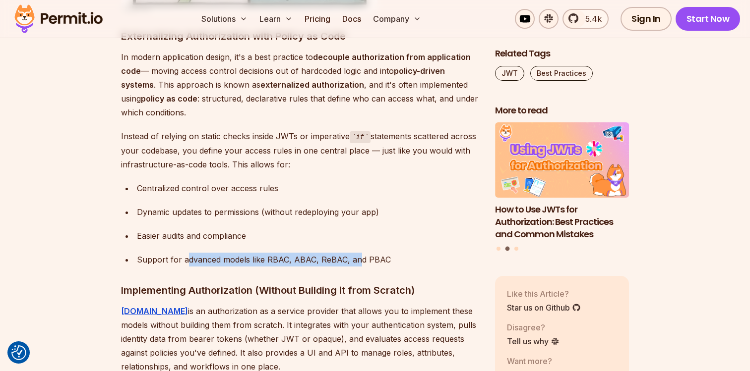
drag, startPoint x: 189, startPoint y: 252, endPoint x: 357, endPoint y: 262, distance: 167.4
click at [355, 262] on div "Support for advanced models like RBAC, ABAC, ReBAC, and PBAC" at bounding box center [308, 260] width 342 height 14
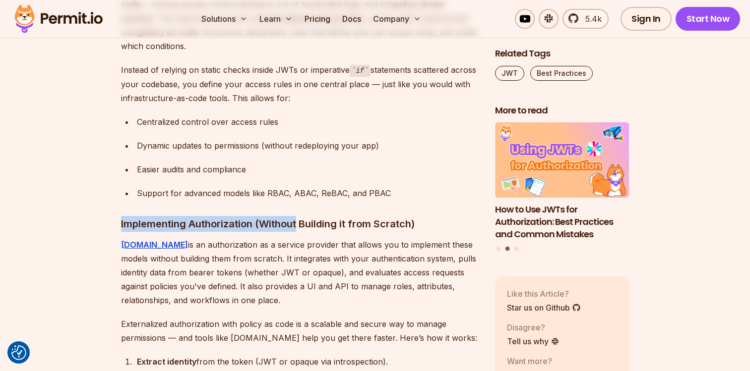
drag, startPoint x: 217, startPoint y: 214, endPoint x: 304, endPoint y: 215, distance: 86.3
click at [304, 216] on h3 "Implementing Authorization (Without Building it from Scratch)" at bounding box center [300, 224] width 358 height 16
click at [333, 227] on h3 "Implementing Authorization (Without Building it from Scratch)" at bounding box center [300, 224] width 358 height 16
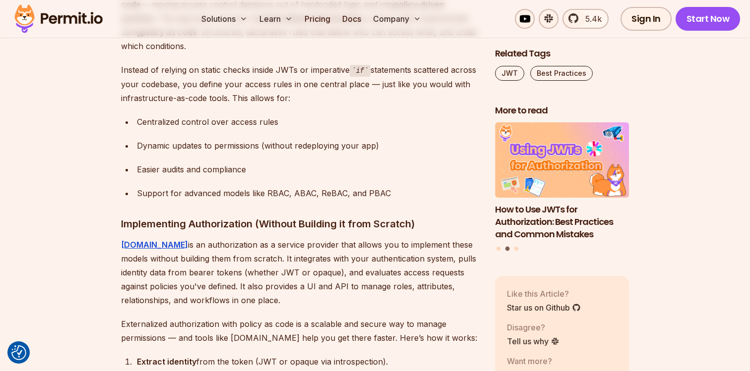
click at [280, 223] on h3 "Implementing Authorization (Without Building it from Scratch)" at bounding box center [300, 224] width 358 height 16
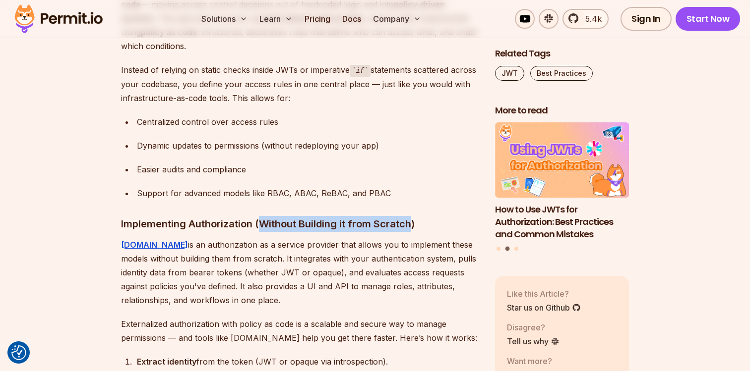
drag, startPoint x: 280, startPoint y: 223, endPoint x: 376, endPoint y: 223, distance: 95.7
click at [376, 223] on h3 "Implementing Authorization (Without Building it from Scratch)" at bounding box center [300, 224] width 358 height 16
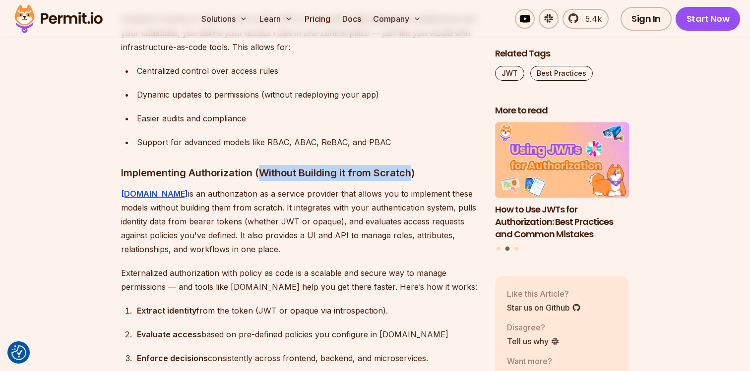
scroll to position [7799, 0]
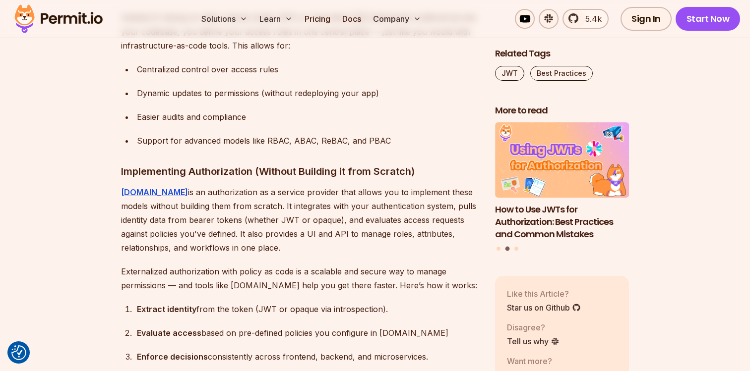
click at [185, 188] on p "[DOMAIN_NAME] is an authorization as a service provider that allows you to impl…" at bounding box center [300, 219] width 358 height 69
drag, startPoint x: 185, startPoint y: 188, endPoint x: 304, endPoint y: 188, distance: 119.0
click at [304, 188] on p "[DOMAIN_NAME] is an authorization as a service provider that allows you to impl…" at bounding box center [300, 219] width 358 height 69
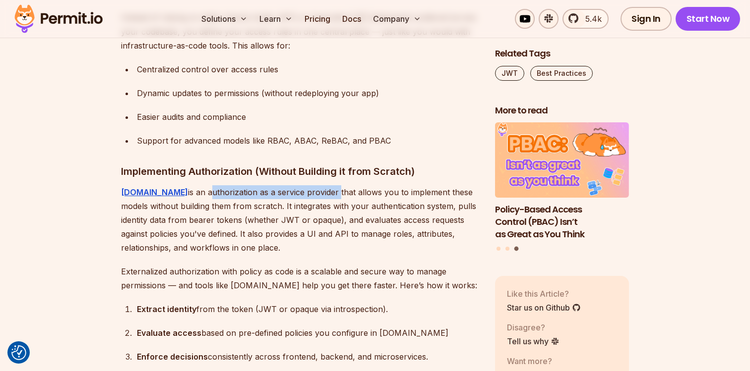
click at [317, 192] on p "[DOMAIN_NAME] is an authorization as a service provider that allows you to impl…" at bounding box center [300, 219] width 358 height 69
click at [160, 190] on p "[DOMAIN_NAME] is an authorization as a service provider that allows you to impl…" at bounding box center [300, 219] width 358 height 69
drag, startPoint x: 160, startPoint y: 190, endPoint x: 276, endPoint y: 186, distance: 116.1
click at [276, 186] on p "[DOMAIN_NAME] is an authorization as a service provider that allows you to impl…" at bounding box center [300, 219] width 358 height 69
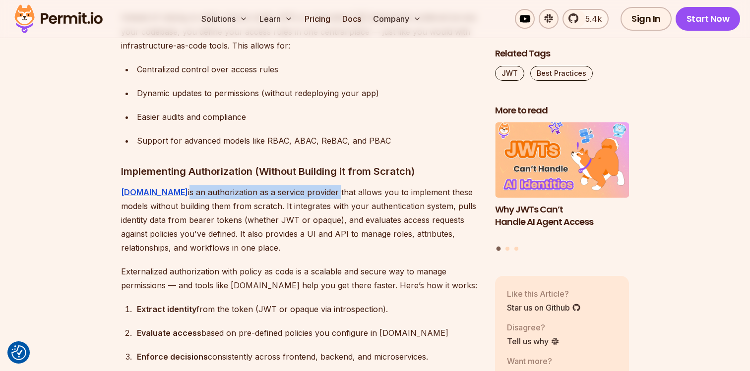
click at [297, 190] on p "[DOMAIN_NAME] is an authorization as a service provider that allows you to impl…" at bounding box center [300, 219] width 358 height 69
click at [128, 200] on p "[DOMAIN_NAME] is an authorization as a service provider that allows you to impl…" at bounding box center [300, 219] width 358 height 69
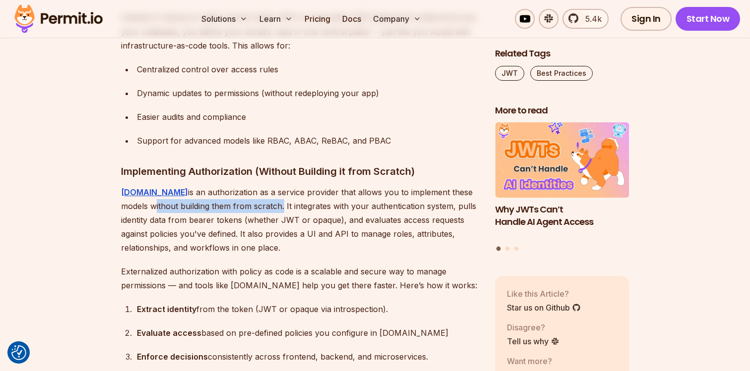
drag, startPoint x: 128, startPoint y: 200, endPoint x: 230, endPoint y: 199, distance: 101.7
click at [230, 199] on p "[DOMAIN_NAME] is an authorization as a service provider that allows you to impl…" at bounding box center [300, 219] width 358 height 69
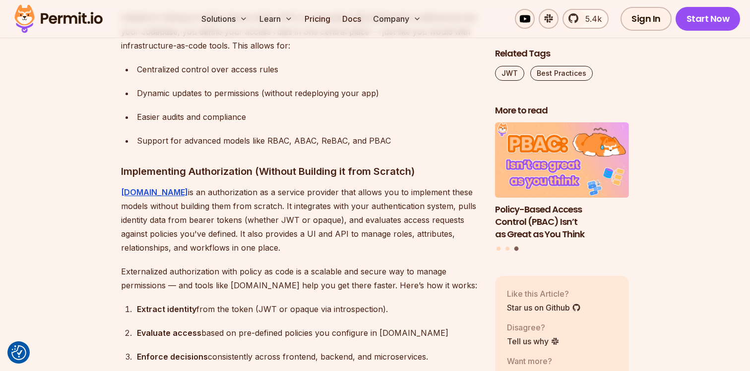
click at [301, 189] on p "[DOMAIN_NAME] is an authorization as a service provider that allows you to impl…" at bounding box center [300, 219] width 358 height 69
drag, startPoint x: 301, startPoint y: 189, endPoint x: 338, endPoint y: 189, distance: 37.2
click at [338, 189] on p "[DOMAIN_NAME] is an authorization as a service provider that allows you to impl…" at bounding box center [300, 219] width 358 height 69
click at [347, 193] on p "[DOMAIN_NAME] is an authorization as a service provider that allows you to impl…" at bounding box center [300, 219] width 358 height 69
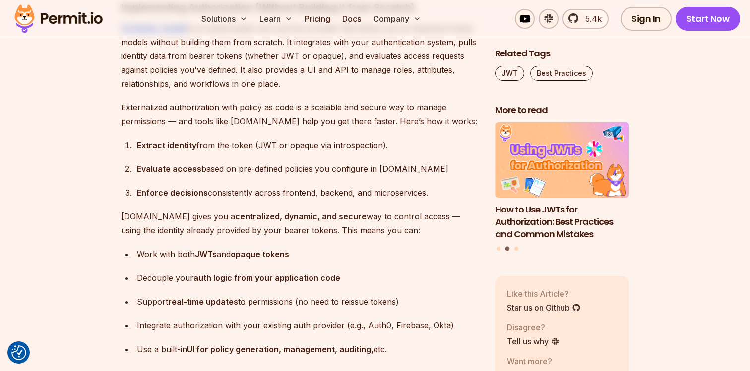
scroll to position [7967, 0]
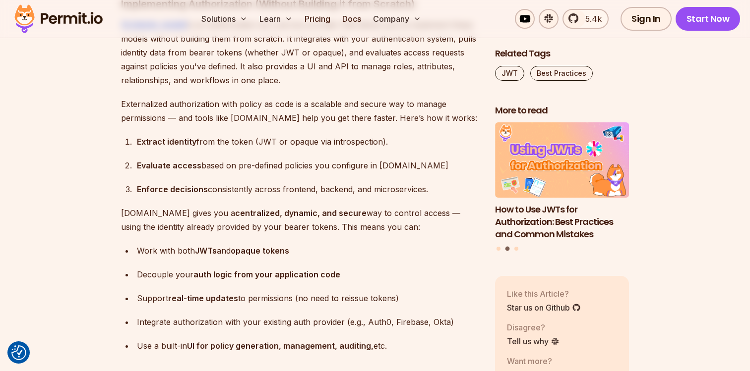
click at [206, 137] on div "Extract identity from the token (JWT or opaque via introspection)." at bounding box center [308, 142] width 342 height 14
drag, startPoint x: 206, startPoint y: 137, endPoint x: 241, endPoint y: 137, distance: 34.7
click at [241, 137] on div "Extract identity from the token (JWT or opaque via introspection)." at bounding box center [308, 142] width 342 height 14
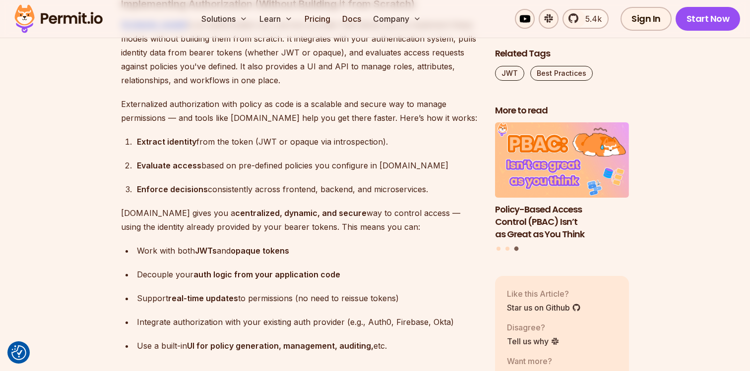
click at [263, 137] on div "Extract identity from the token (JWT or opaque via introspection)." at bounding box center [308, 142] width 342 height 14
drag, startPoint x: 263, startPoint y: 137, endPoint x: 356, endPoint y: 137, distance: 92.7
click at [356, 137] on div "Extract identity from the token (JWT or opaque via introspection)." at bounding box center [308, 142] width 342 height 14
click at [166, 169] on div "Evaluate access based on pre-defined policies you configure in [DOMAIN_NAME]" at bounding box center [308, 166] width 342 height 14
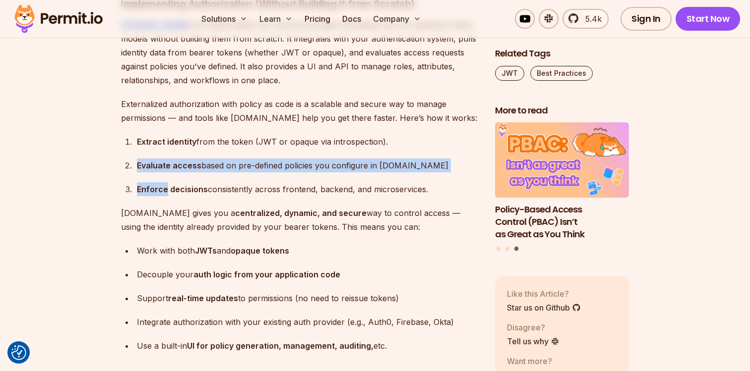
drag, startPoint x: 166, startPoint y: 169, endPoint x: 328, endPoint y: 179, distance: 162.5
click at [328, 179] on ol "Extract identity from the token (JWT or opaque via introspection). Evaluate acc…" at bounding box center [300, 165] width 358 height 61
click at [342, 178] on ol "Extract identity from the token (JWT or opaque via introspection). Evaluate acc…" at bounding box center [300, 165] width 358 height 61
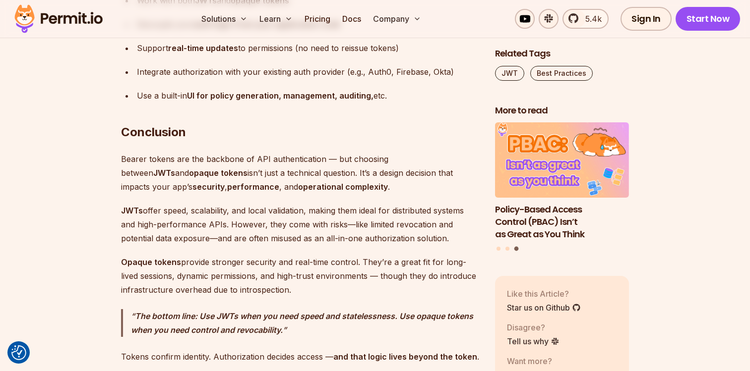
scroll to position [8228, 0]
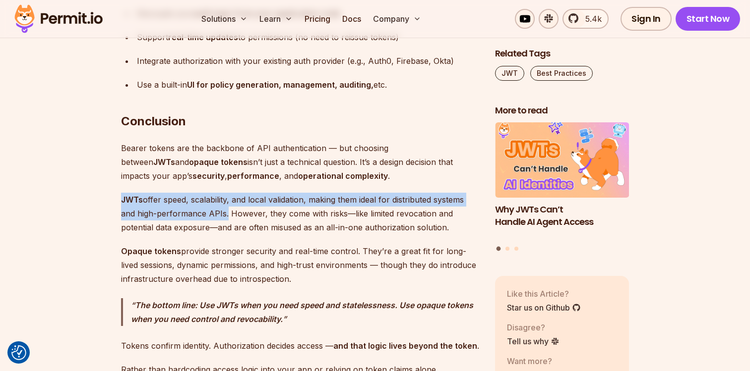
drag, startPoint x: 114, startPoint y: 200, endPoint x: 221, endPoint y: 217, distance: 108.0
click at [221, 217] on p "JWTs offer speed, scalability, and local validation, making them ideal for dist…" at bounding box center [300, 214] width 358 height 42
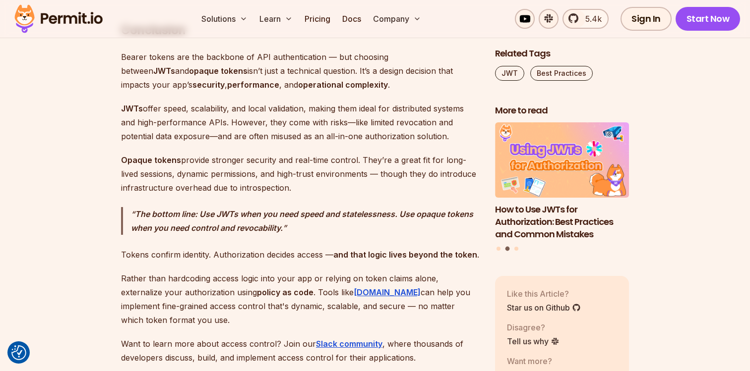
scroll to position [8320, 0]
click at [135, 155] on strong "Opaque tokens" at bounding box center [151, 160] width 60 height 10
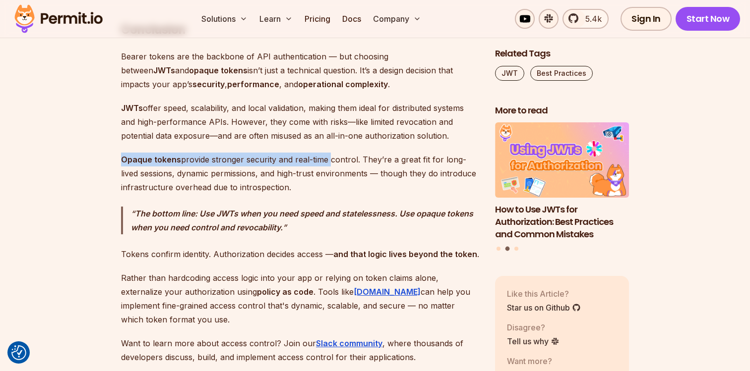
drag, startPoint x: 135, startPoint y: 153, endPoint x: 326, endPoint y: 157, distance: 190.5
click at [326, 157] on p "Opaque tokens provide stronger security and real-time control. They’re a great …" at bounding box center [300, 174] width 358 height 42
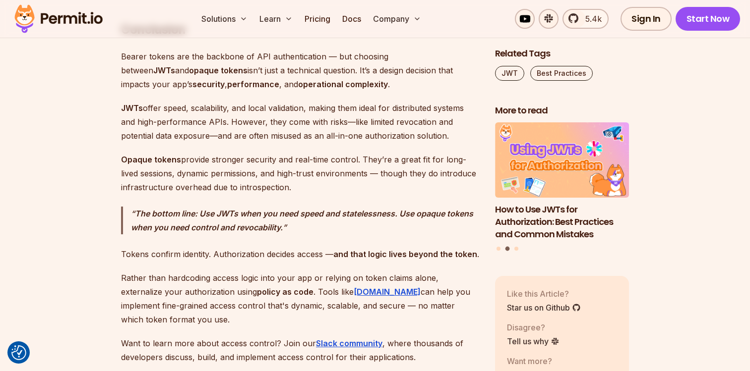
click at [338, 159] on p "Opaque tokens provide stronger security and real-time control. They’re a great …" at bounding box center [300, 174] width 358 height 42
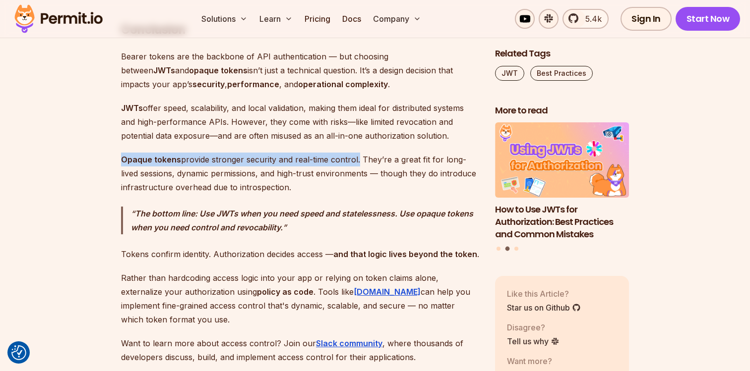
drag, startPoint x: 338, startPoint y: 159, endPoint x: 66, endPoint y: 156, distance: 271.3
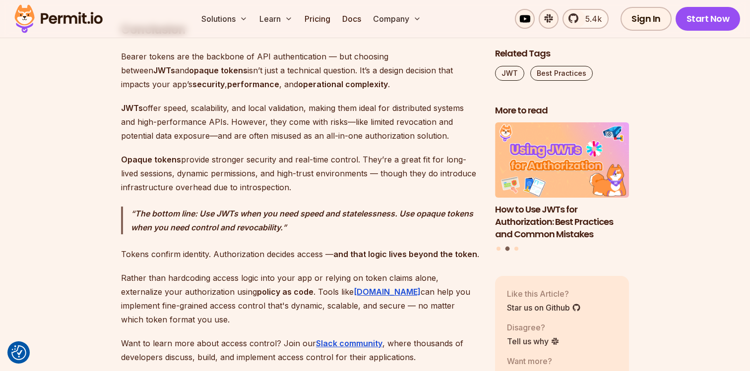
click at [197, 154] on p "Opaque tokens provide stronger security and real-time control. They’re a great …" at bounding box center [300, 174] width 358 height 42
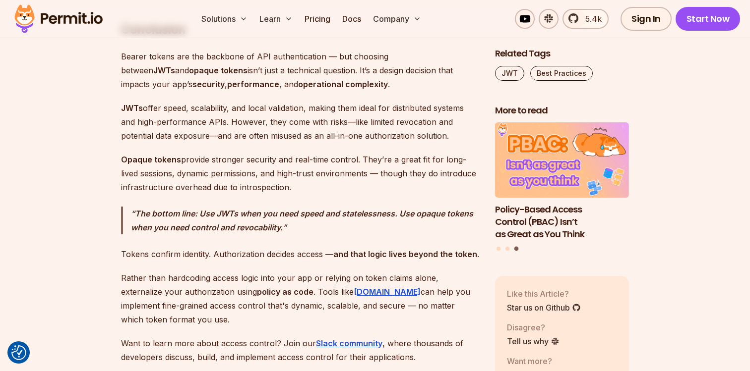
click at [203, 166] on p "Opaque tokens provide stronger security and real-time control. They’re a great …" at bounding box center [300, 174] width 358 height 42
drag, startPoint x: 203, startPoint y: 166, endPoint x: 232, endPoint y: 166, distance: 28.8
click at [232, 166] on p "Opaque tokens provide stronger security and real-time control. They’re a great …" at bounding box center [300, 174] width 358 height 42
click at [257, 166] on p "Opaque tokens provide stronger security and real-time control. They’re a great …" at bounding box center [300, 174] width 358 height 42
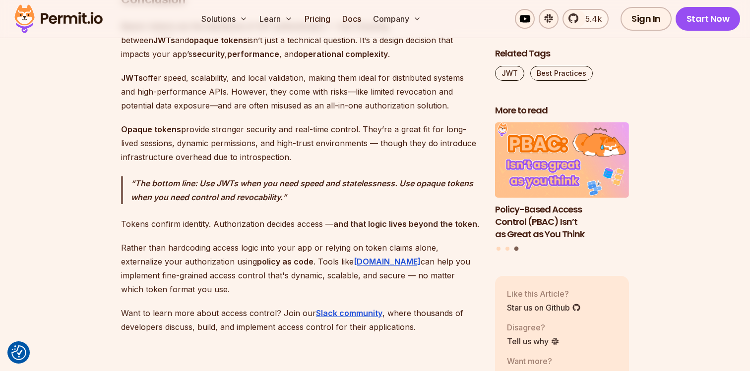
scroll to position [8352, 0]
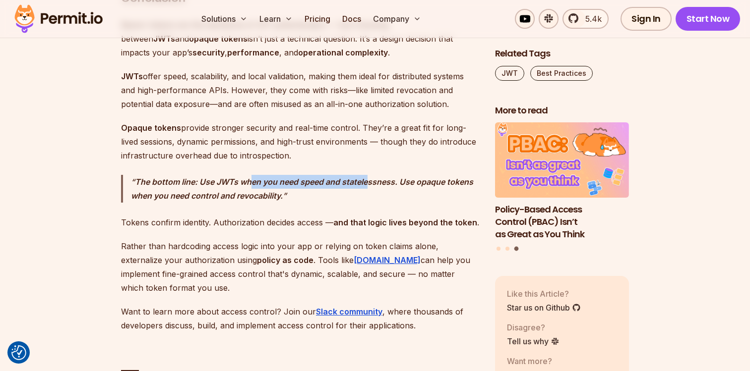
drag, startPoint x: 252, startPoint y: 181, endPoint x: 369, endPoint y: 181, distance: 117.0
click at [368, 181] on strong "The bottom line: Use JWTs when you need speed and statelessness. Use opaque tok…" at bounding box center [302, 189] width 342 height 24
click at [369, 181] on strong "The bottom line: Use JWTs when you need speed and statelessness. Use opaque tok…" at bounding box center [302, 189] width 342 height 24
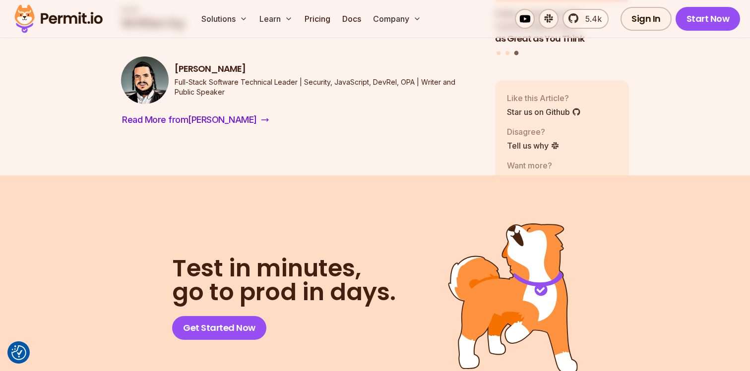
scroll to position [8715, 0]
